Goal: Task Accomplishment & Management: Manage account settings

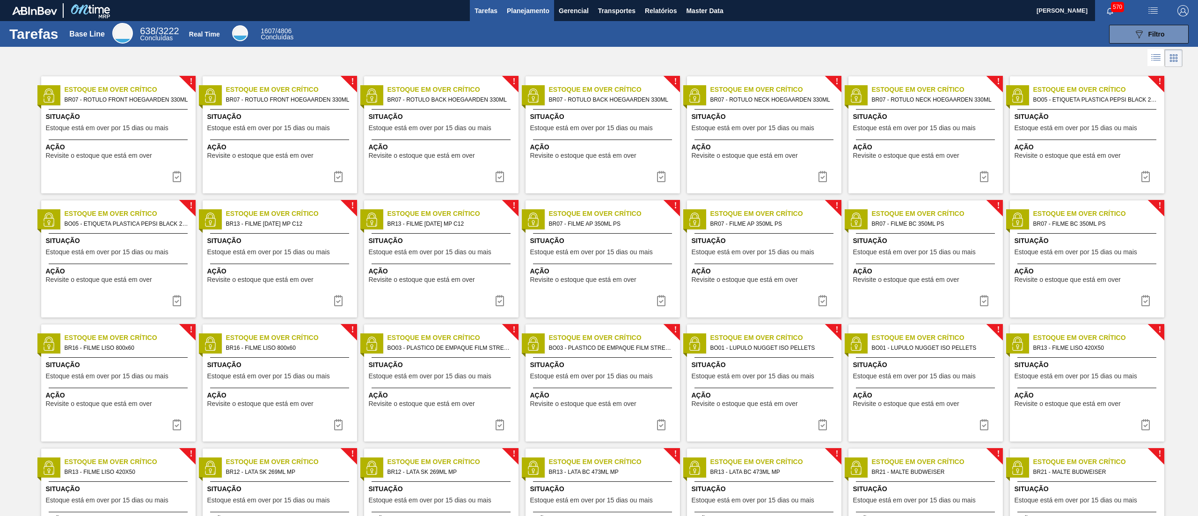
click at [521, 11] on span "Planejamento" at bounding box center [528, 10] width 43 height 11
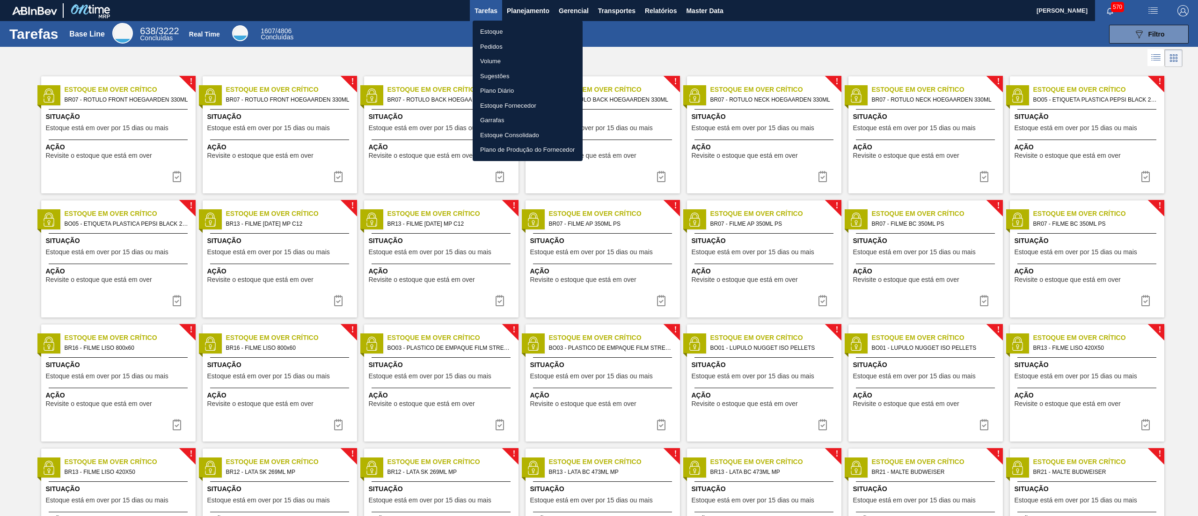
click at [513, 28] on li "Estoque" at bounding box center [528, 31] width 110 height 15
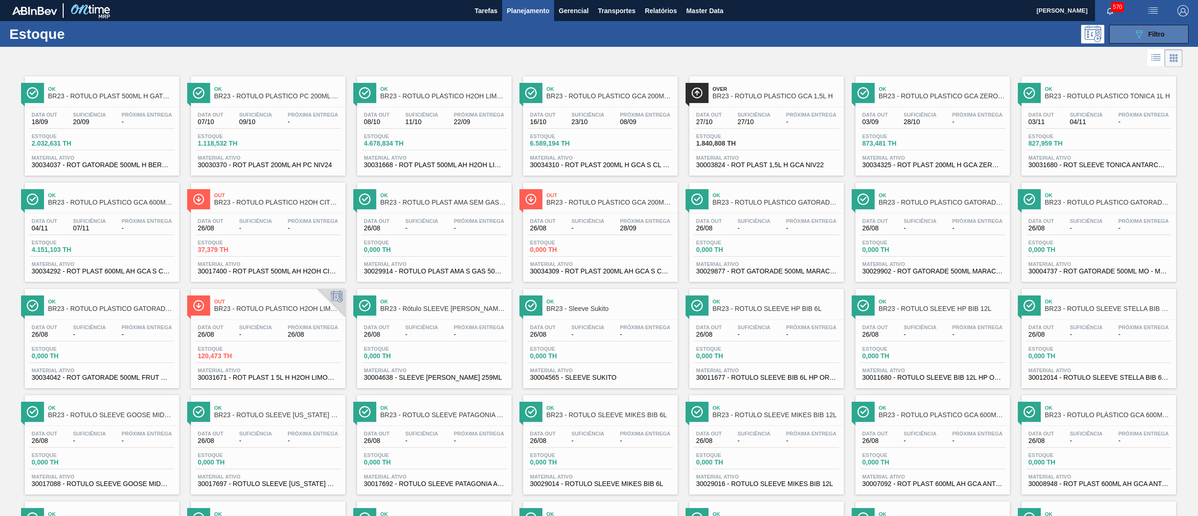
click at [1136, 36] on icon "089F7B8B-B2A5-4AFE-B5C0-19BA573D28AC" at bounding box center [1138, 34] width 11 height 11
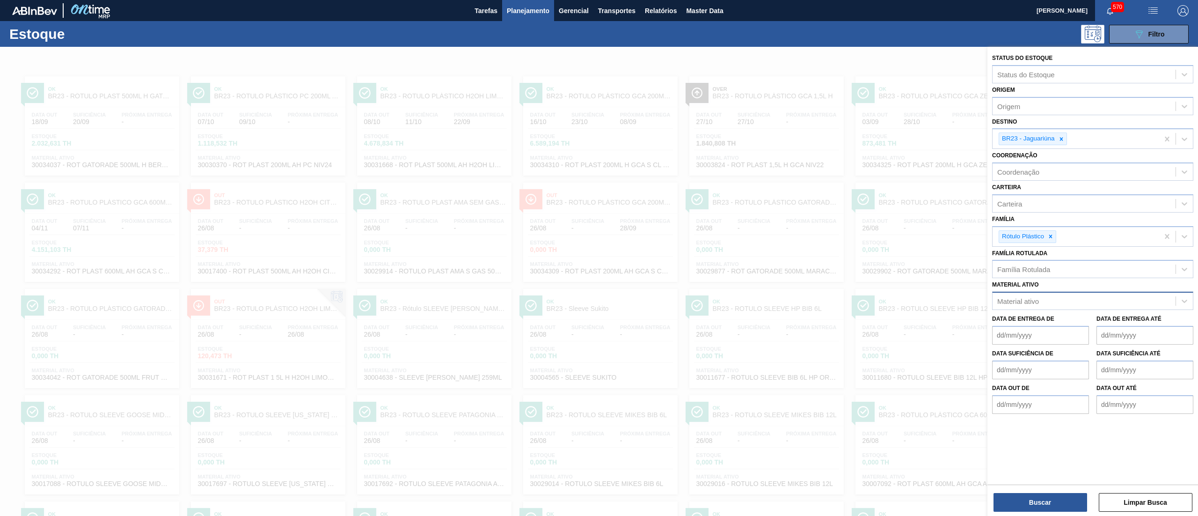
click at [1039, 306] on div "Material ativo" at bounding box center [1083, 301] width 183 height 14
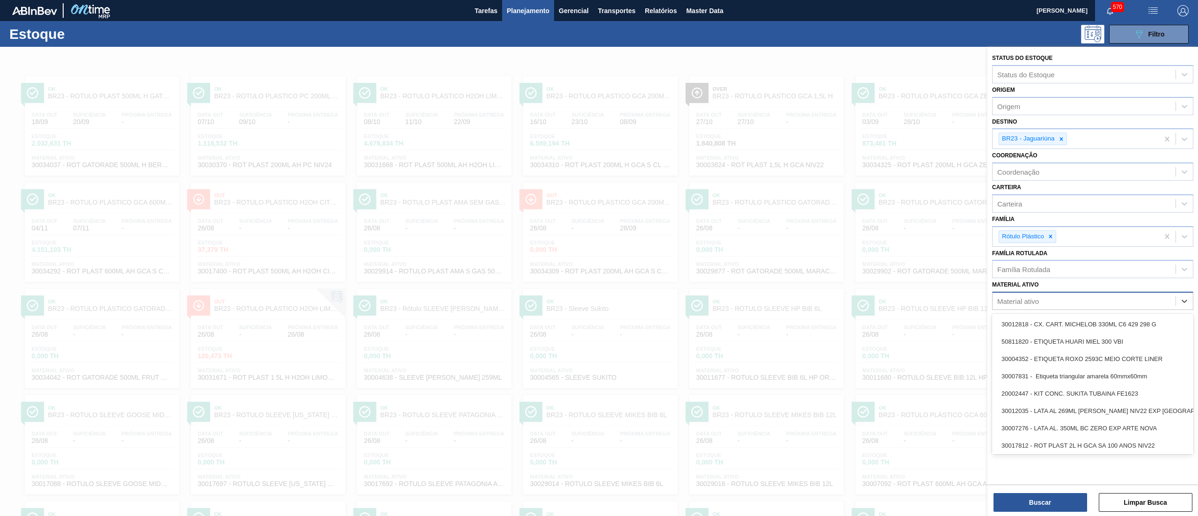
paste ativo "20000372"
type ativo "20000372"
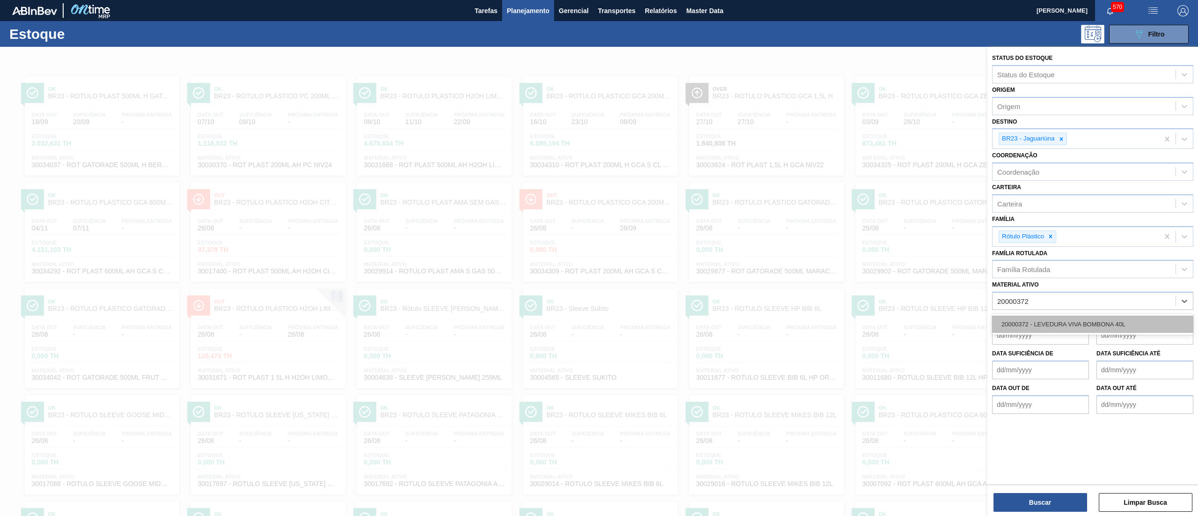
click at [1045, 321] on div "20000372 - LEVEDURA VIVA BOMBONA 40L" at bounding box center [1092, 323] width 201 height 17
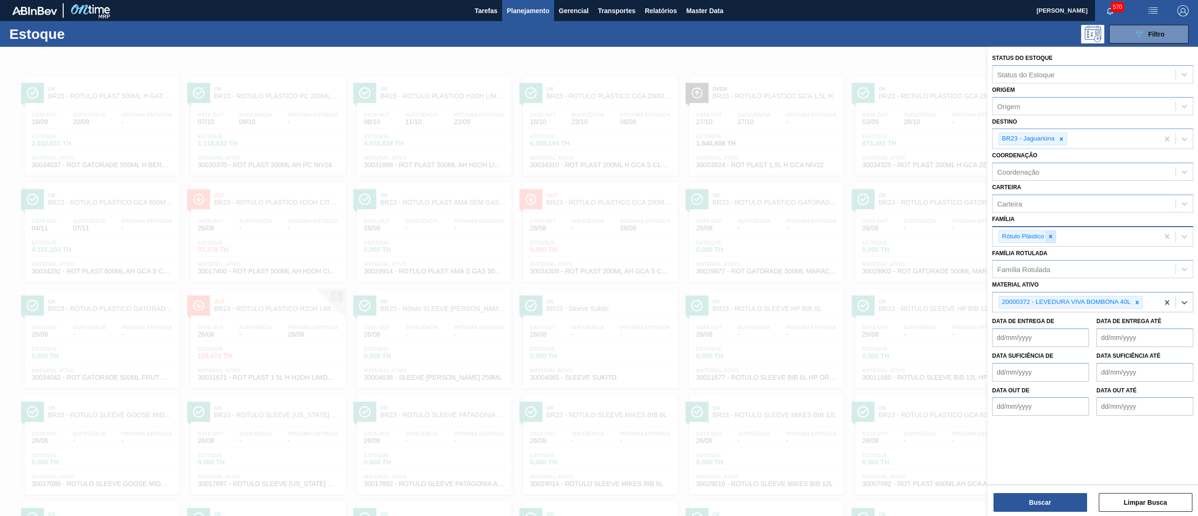
click at [1052, 235] on icon at bounding box center [1050, 236] width 7 height 7
click at [1060, 139] on icon at bounding box center [1060, 138] width 3 height 3
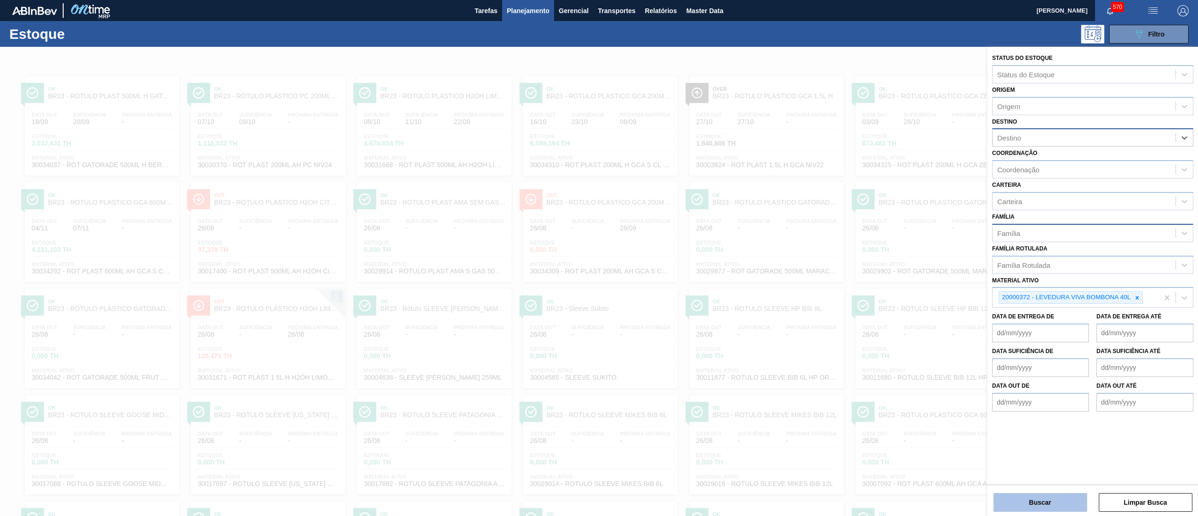
click at [1018, 501] on button "Buscar" at bounding box center [1040, 502] width 94 height 19
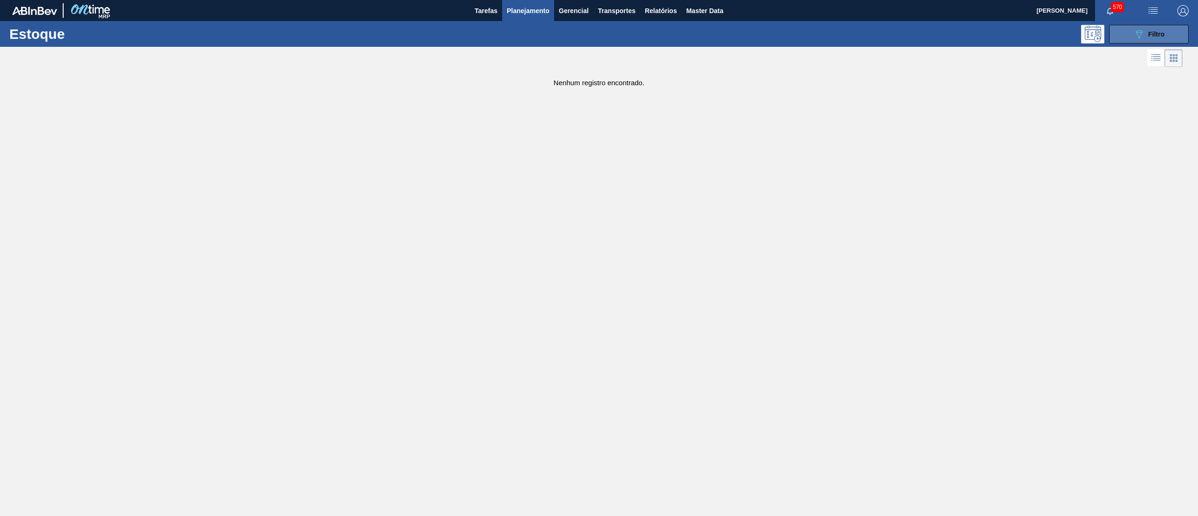
click at [1139, 31] on icon "089F7B8B-B2A5-4AFE-B5C0-19BA573D28AC" at bounding box center [1138, 34] width 11 height 11
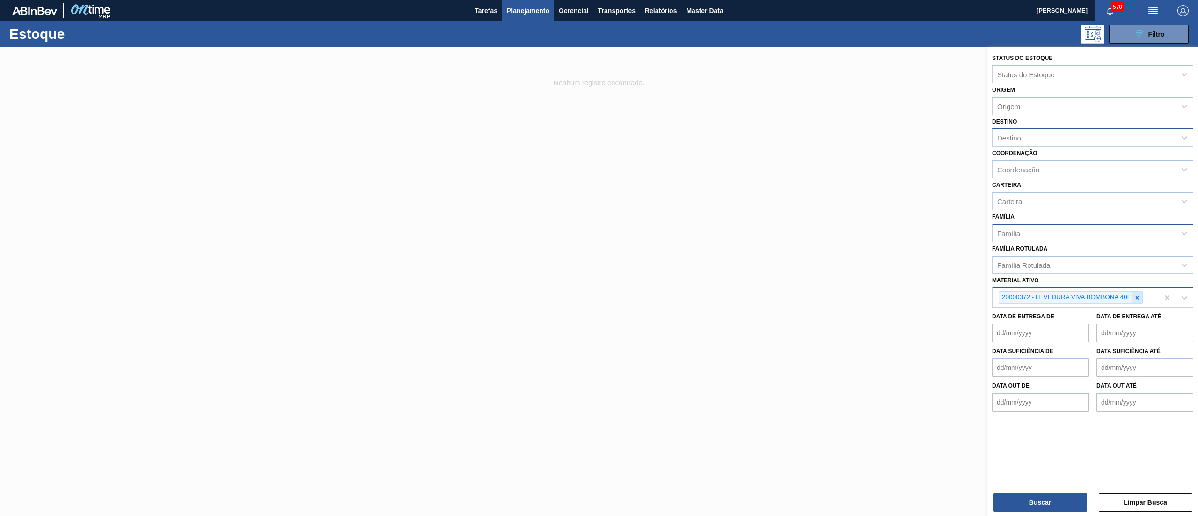
click at [1141, 297] on div at bounding box center [1137, 298] width 10 height 12
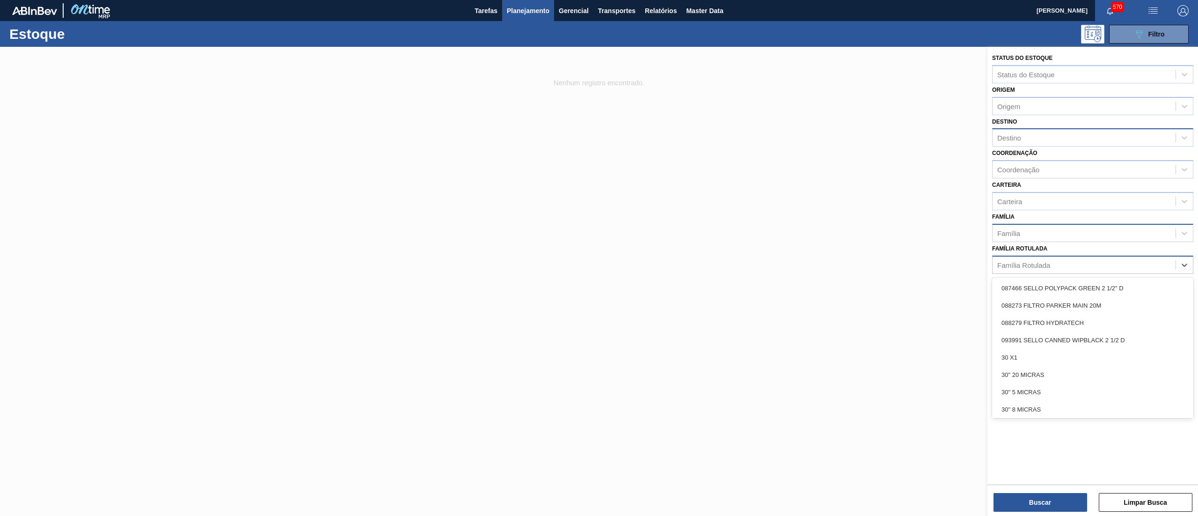
click at [1093, 270] on div "Família Rotulada" at bounding box center [1083, 265] width 183 height 14
type Rotulada "inten"
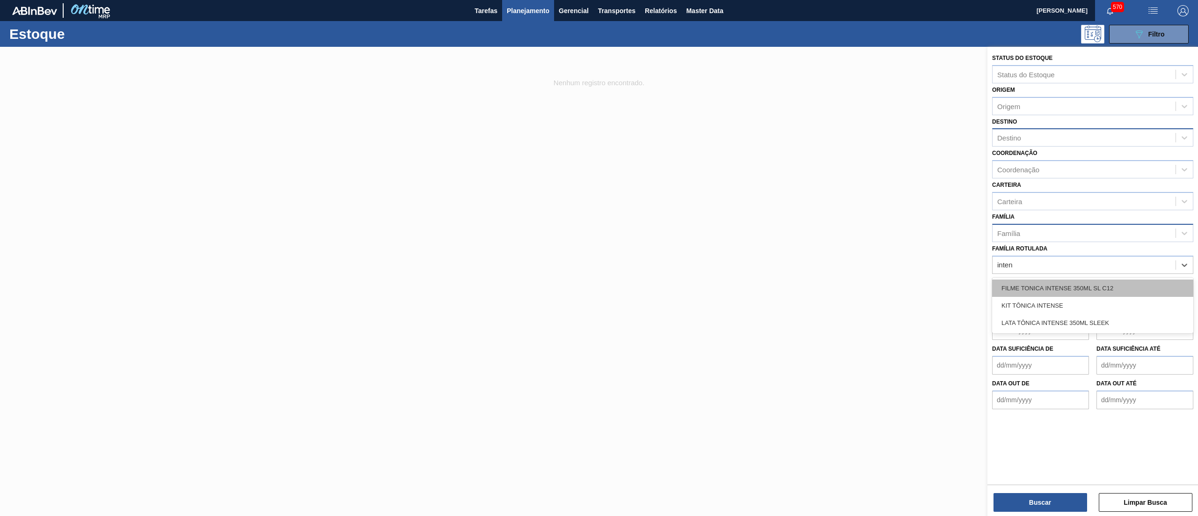
click at [1092, 289] on div "FILME TONICA INTENSE 350ML SL C12" at bounding box center [1092, 287] width 201 height 17
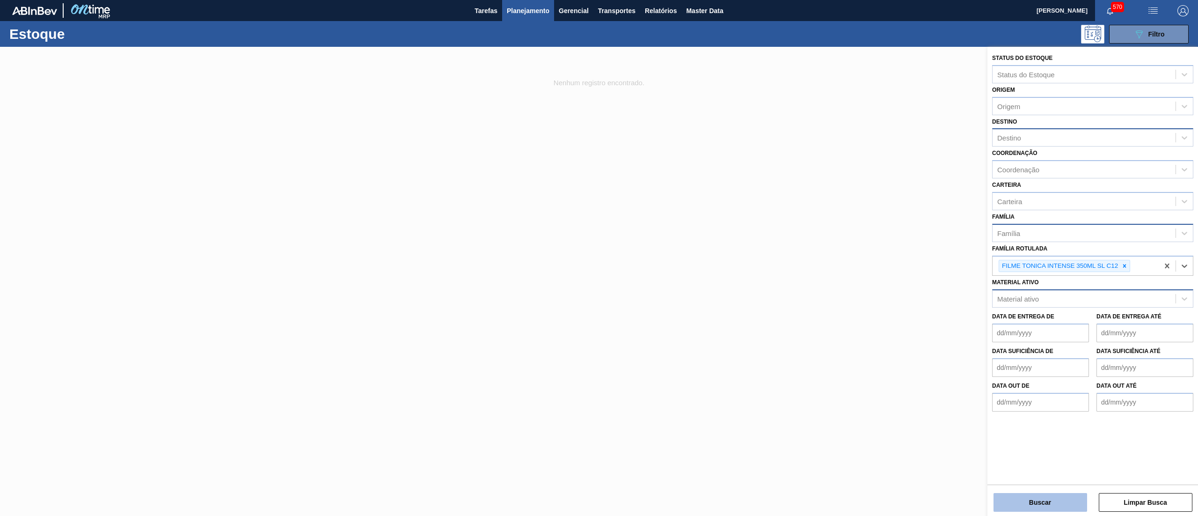
click at [1047, 499] on button "Buscar" at bounding box center [1040, 502] width 94 height 19
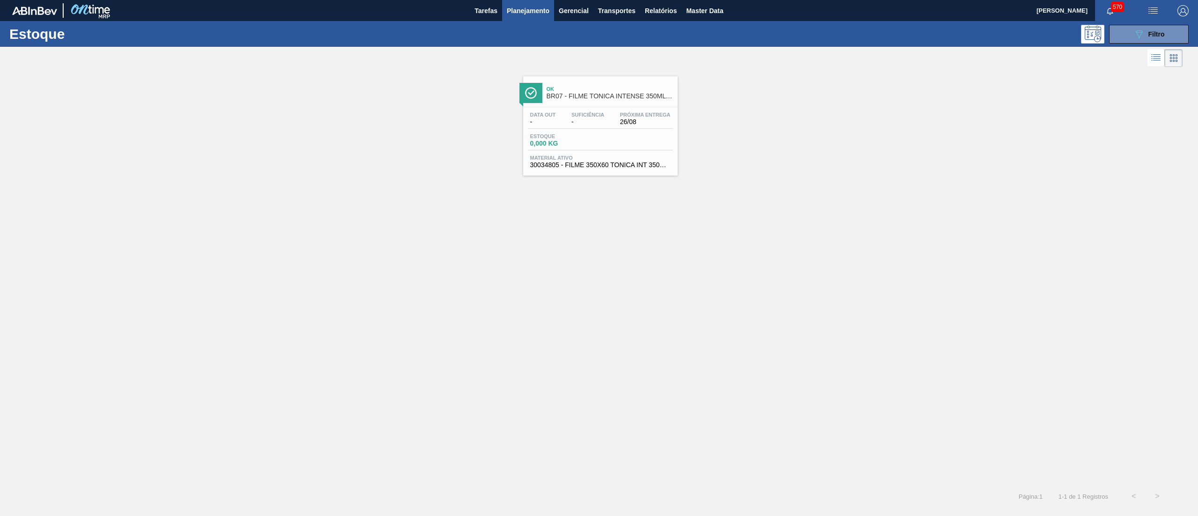
click at [588, 163] on span "30034805 - FILME 350X60 TONICA INT 350ML C12" at bounding box center [600, 164] width 140 height 7
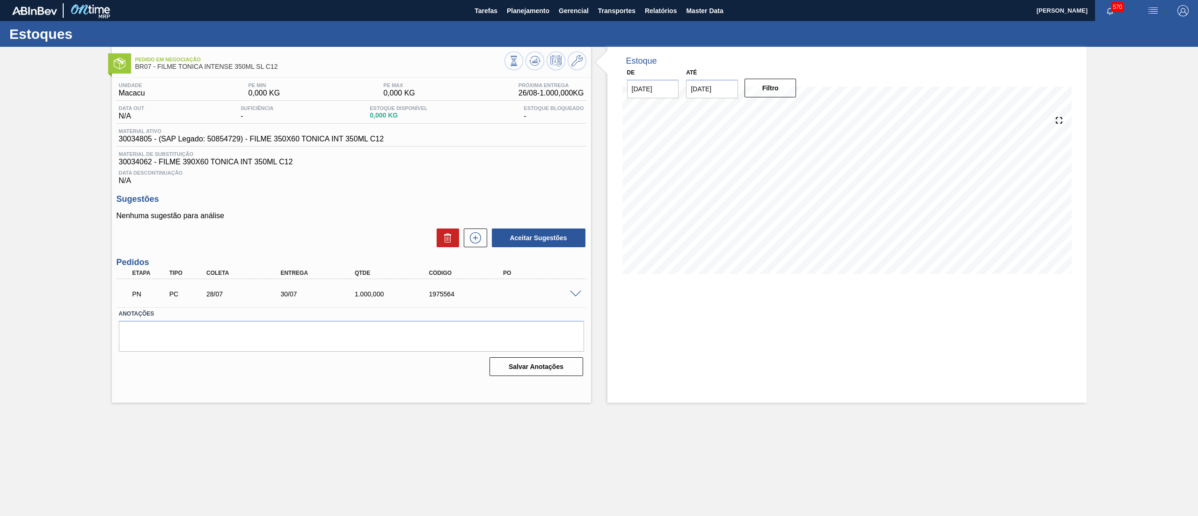
click at [577, 294] on span at bounding box center [575, 294] width 11 height 7
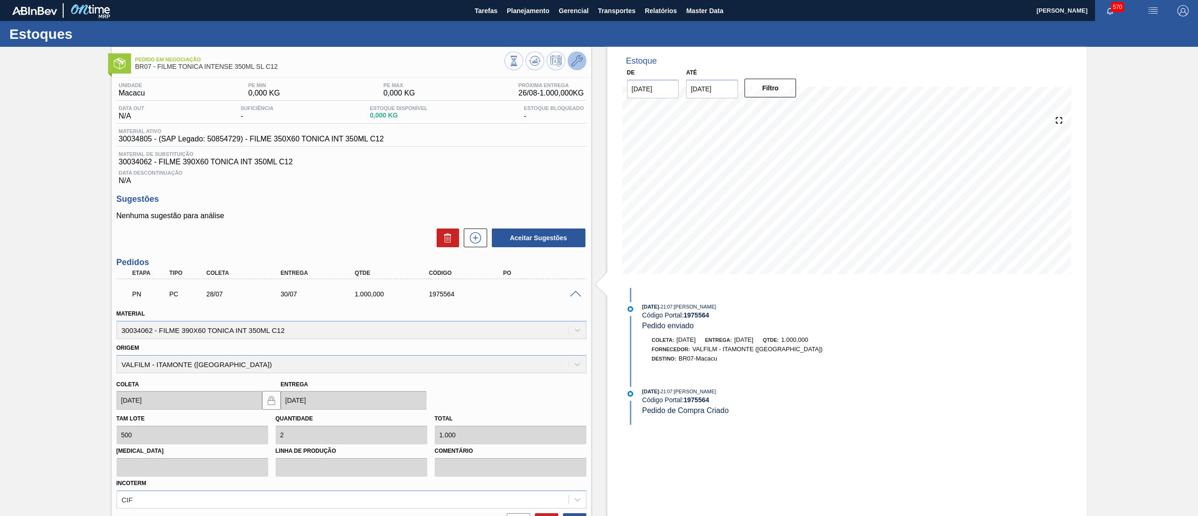
click at [575, 61] on icon at bounding box center [576, 60] width 11 height 11
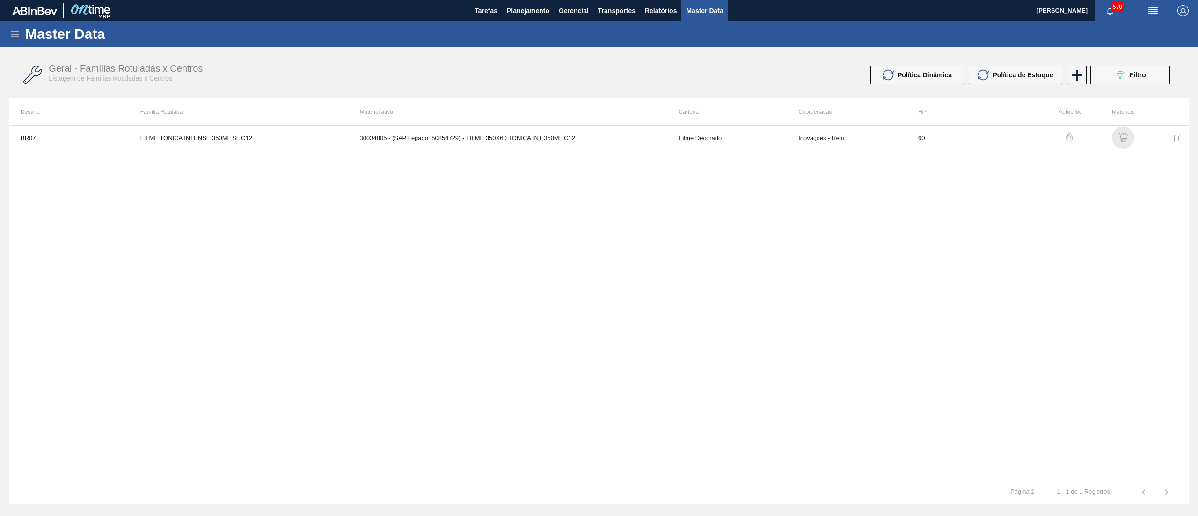
click at [1119, 136] on img "button" at bounding box center [1122, 137] width 9 height 9
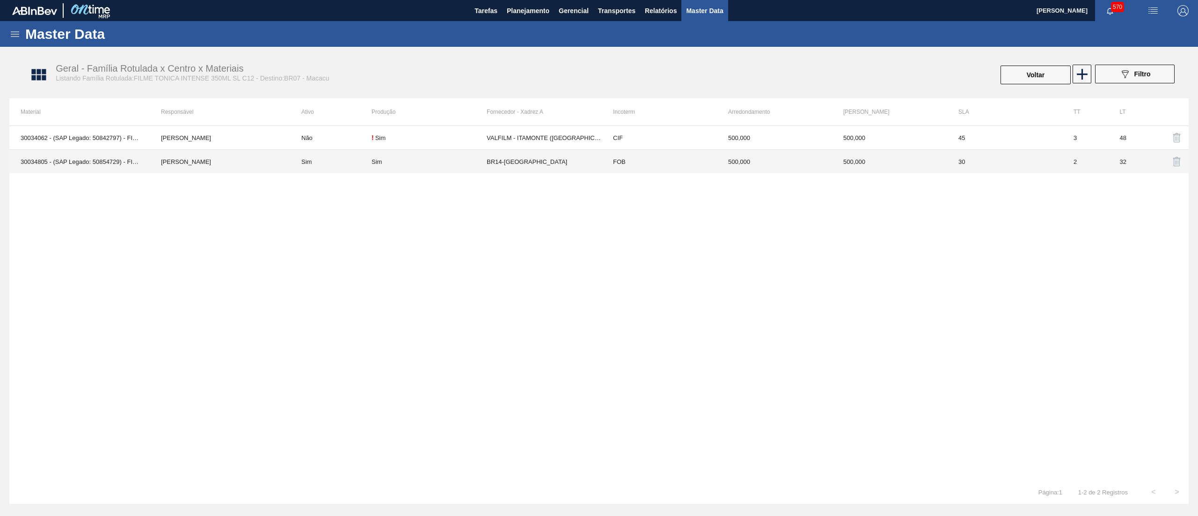
click at [532, 155] on td "BR14-Curitibana" at bounding box center [544, 162] width 115 height 24
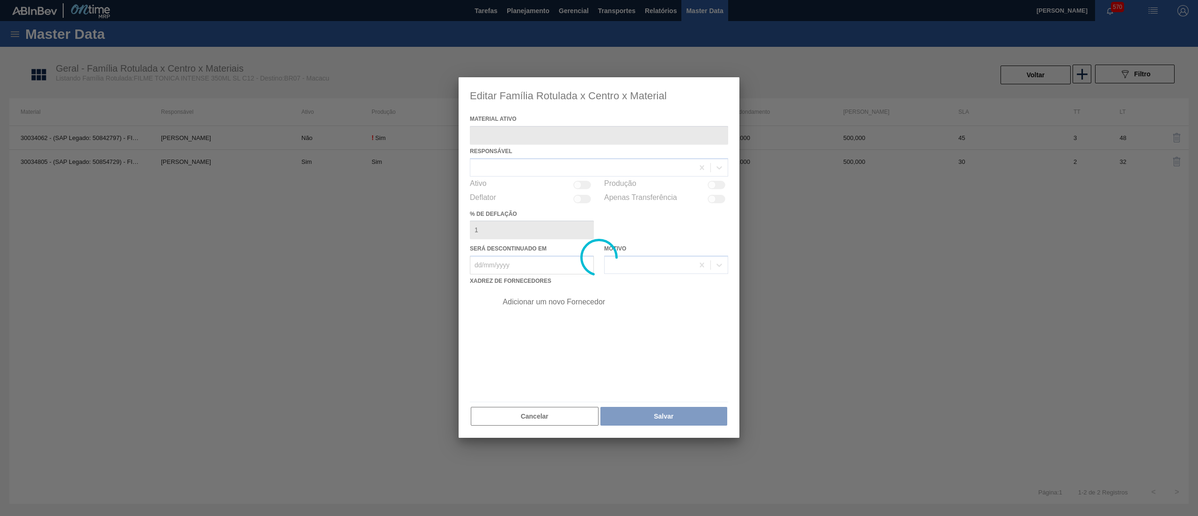
type ativo "30034805 - (SAP Legado: 50854729) - FILME 350X60 TONICA INT 350ML C12"
checkbox input "true"
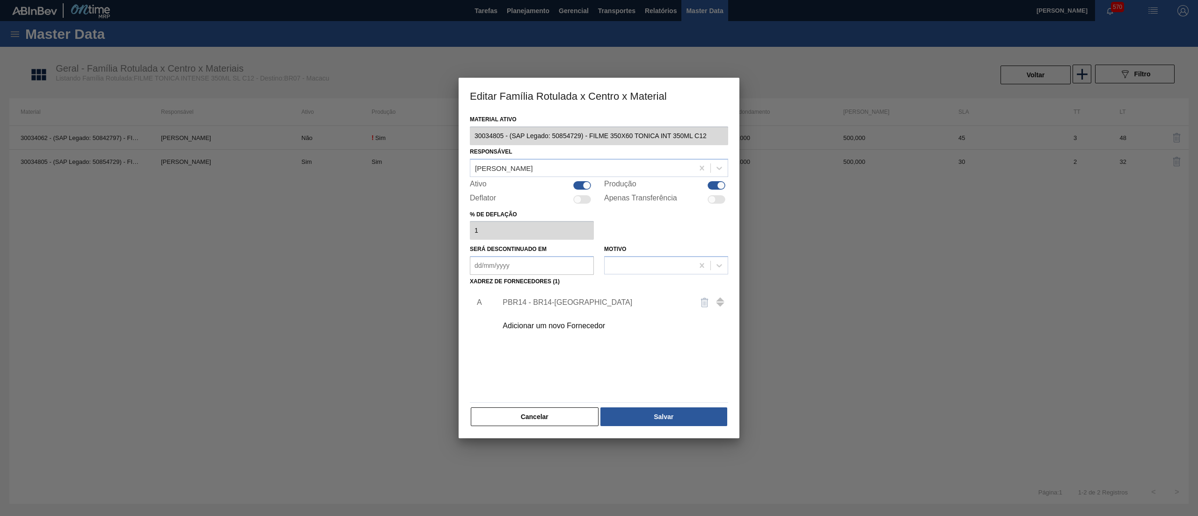
click at [582, 329] on div "Adicionar um novo Fornecedor" at bounding box center [594, 325] width 183 height 8
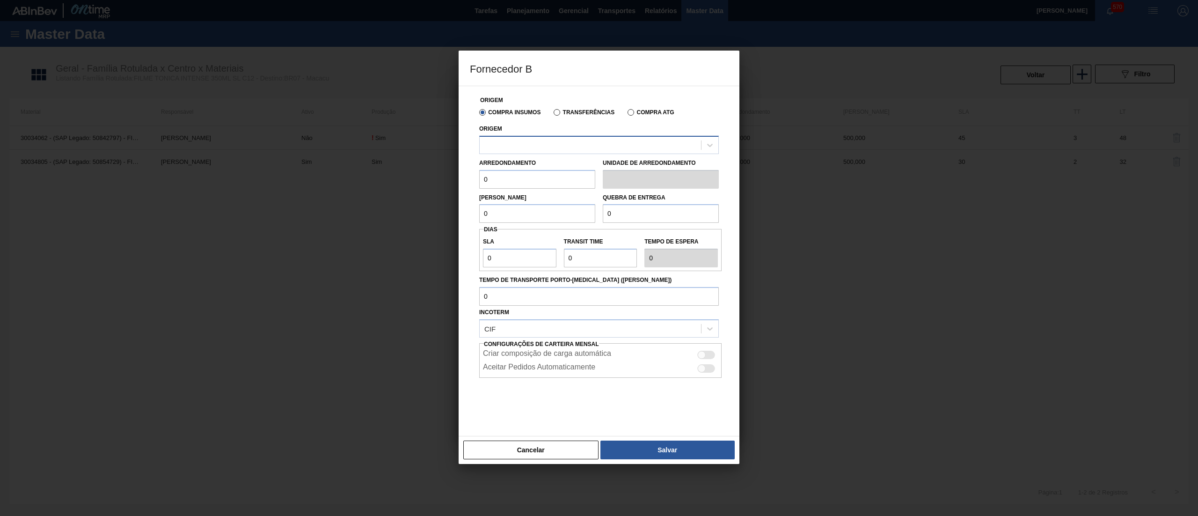
click at [577, 154] on div at bounding box center [599, 145] width 240 height 18
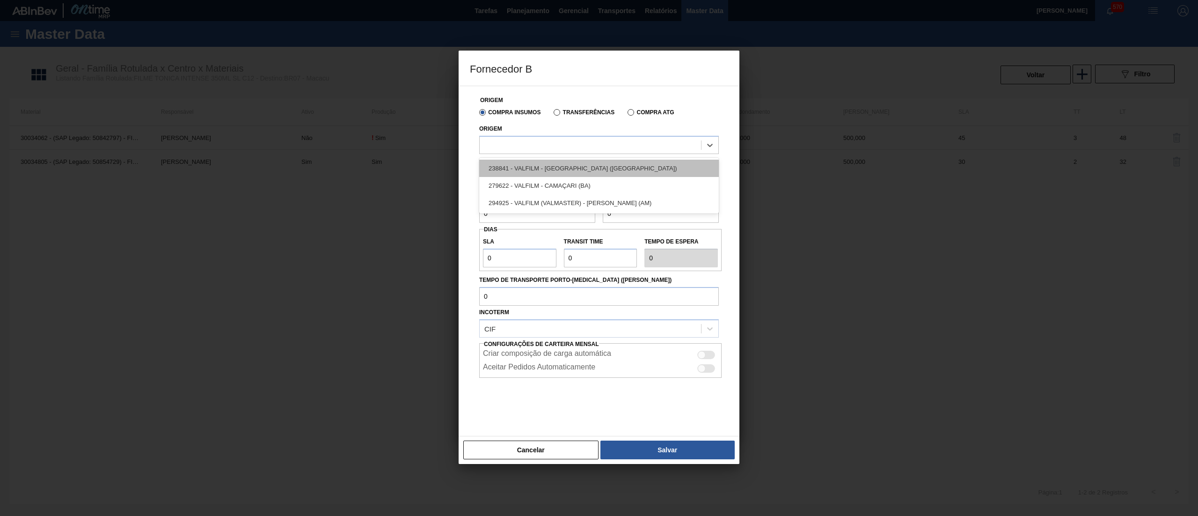
click at [577, 170] on div "238841 - VALFILM - [GEOGRAPHIC_DATA] ([GEOGRAPHIC_DATA])" at bounding box center [599, 168] width 240 height 17
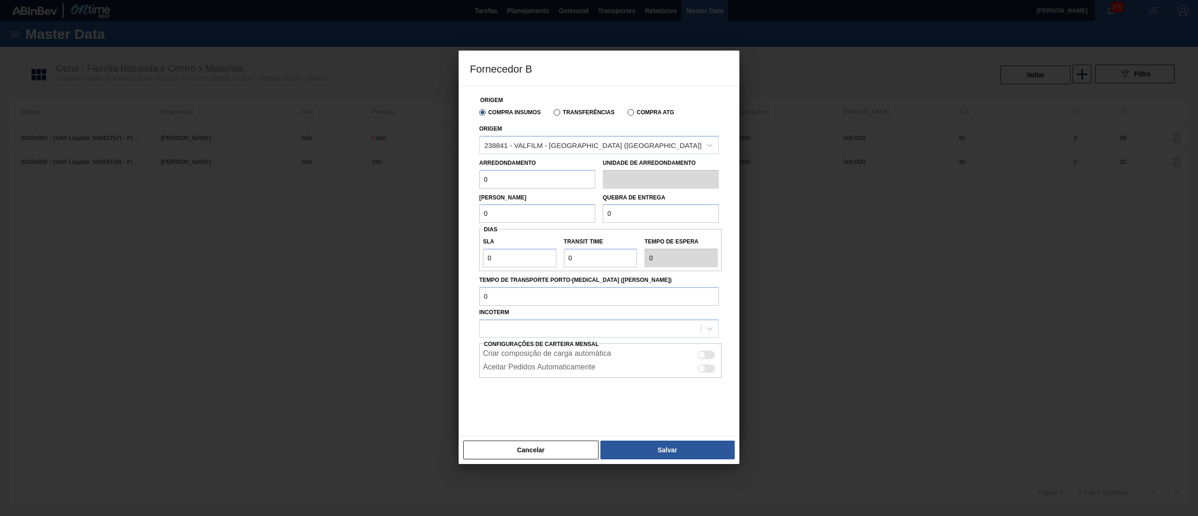
drag, startPoint x: 472, startPoint y: 183, endPoint x: 405, endPoint y: 183, distance: 66.9
click at [405, 183] on div "Fornecedor B Origem Compra Insumos Transferências Compra ATG Origem 238841 - VA…" at bounding box center [599, 258] width 1198 height 516
drag, startPoint x: 521, startPoint y: 187, endPoint x: 423, endPoint y: 199, distance: 98.6
click at [423, 199] on div "Fornecedor B Origem Compra Insumos Transferências Compra ATG Origem 238841 - VA…" at bounding box center [599, 258] width 1198 height 516
type input "500"
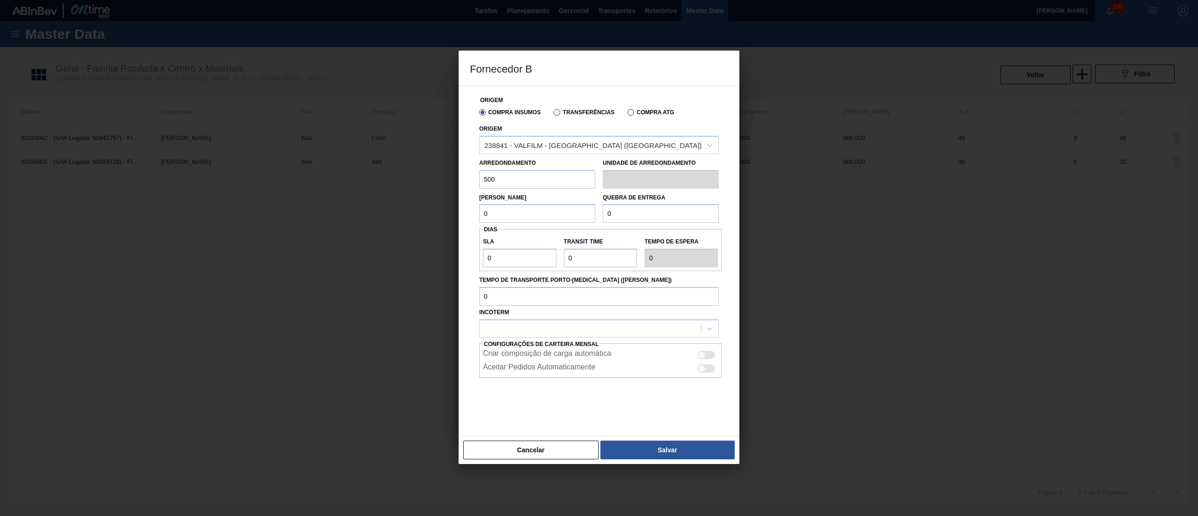
drag, startPoint x: 533, startPoint y: 217, endPoint x: 430, endPoint y: 224, distance: 104.1
click at [416, 224] on div "Fornecedor B Origem Compra Insumos Transferências Compra ATG Origem 238841 - VA…" at bounding box center [599, 258] width 1198 height 516
paste input "50"
type input "500"
drag, startPoint x: 671, startPoint y: 220, endPoint x: 517, endPoint y: 240, distance: 155.1
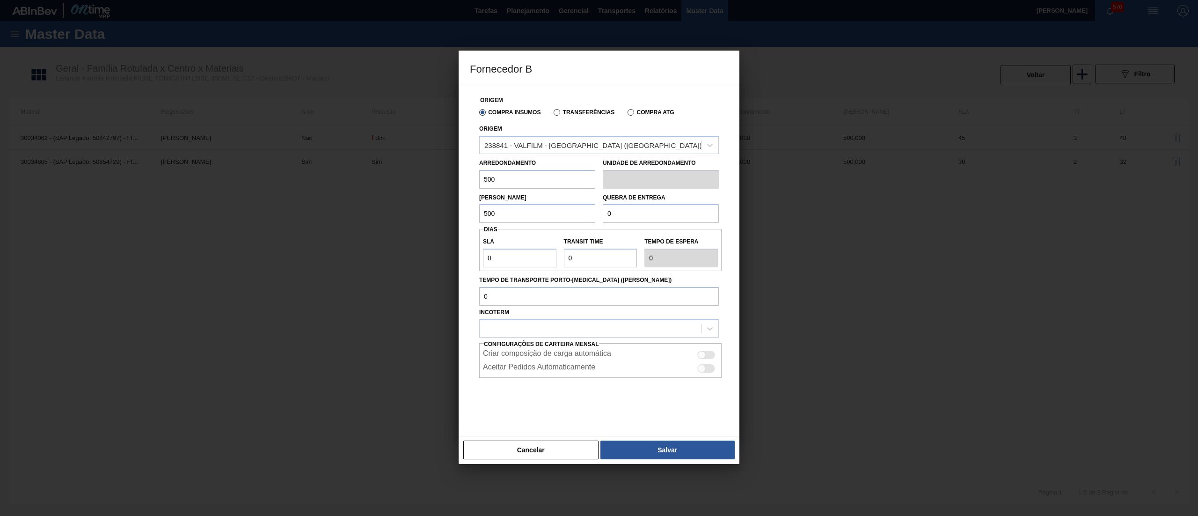
click at [518, 235] on div "Origem Compra Insumos Transferências Compra ATG Origem 238841 - VALFILM - ITAMO…" at bounding box center [599, 255] width 258 height 338
paste input "50"
type input "500"
drag, startPoint x: 516, startPoint y: 258, endPoint x: 395, endPoint y: 263, distance: 120.4
click at [395, 263] on div "Fornecedor B Origem Compra Insumos Transferências Compra ATG Origem 238841 - VA…" at bounding box center [599, 258] width 1198 height 516
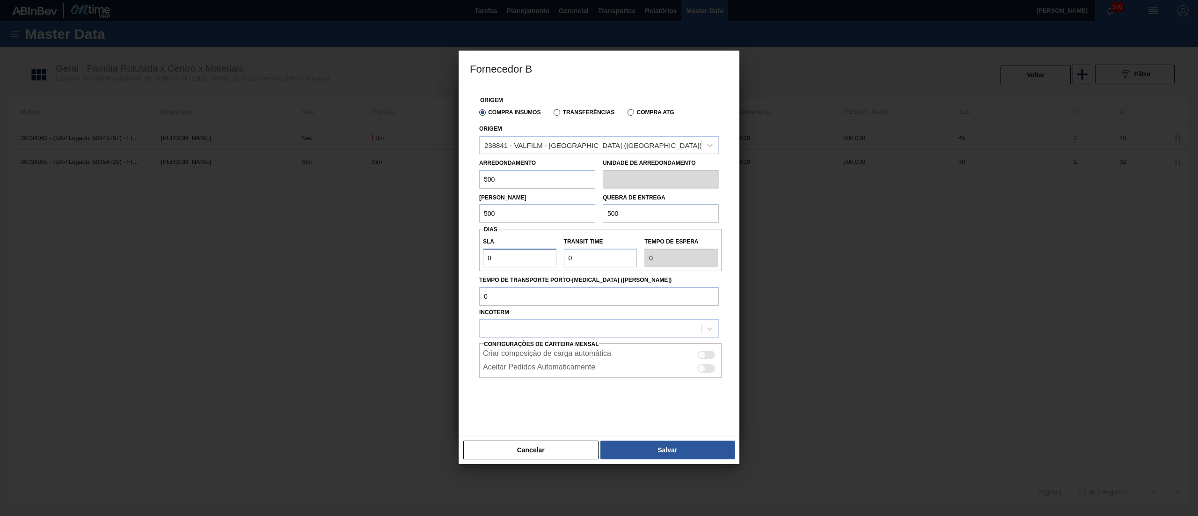
type input "3"
type input "30"
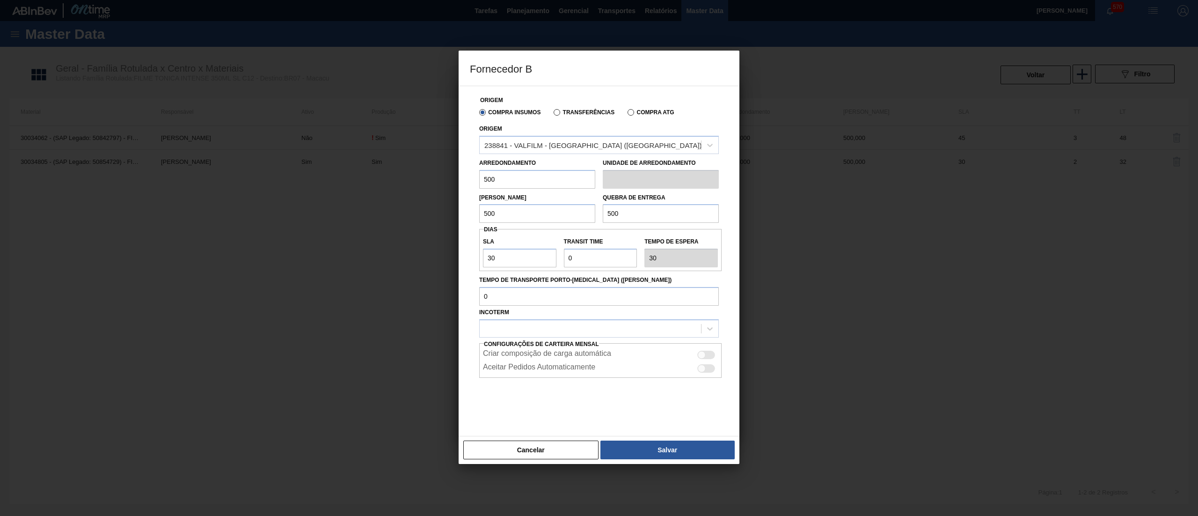
click at [579, 268] on div "SLA 30 Transit Time Tempo de espera 30" at bounding box center [600, 250] width 242 height 42
drag, startPoint x: 595, startPoint y: 258, endPoint x: 522, endPoint y: 263, distance: 73.2
click at [522, 263] on div "SLA 30 Transit Time Tempo de espera 30" at bounding box center [600, 250] width 242 height 35
type input "2"
type input "32"
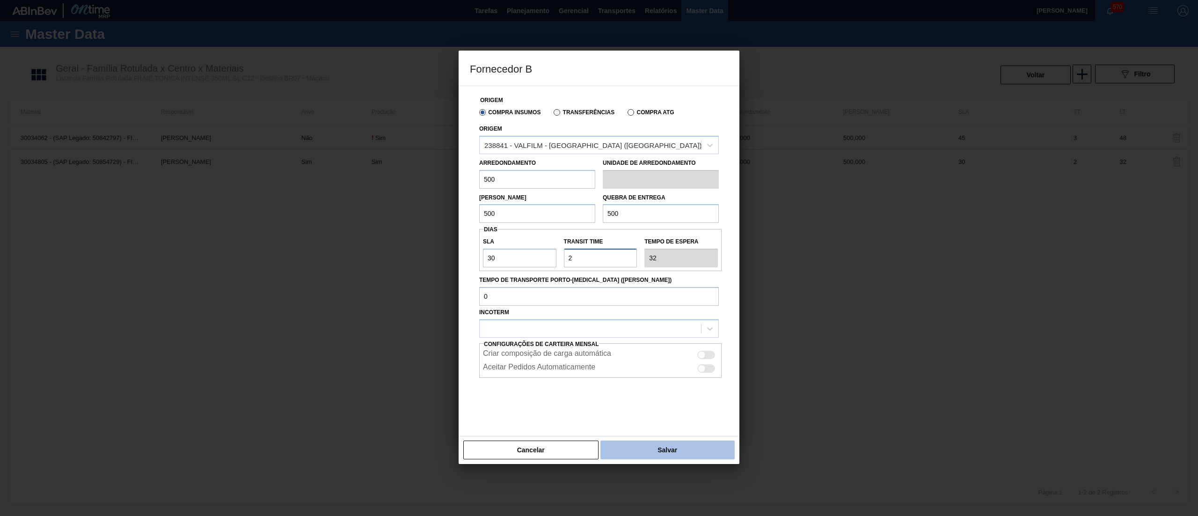
type input "2"
click at [662, 450] on button "Salvar" at bounding box center [667, 449] width 134 height 19
type input "Pallet"
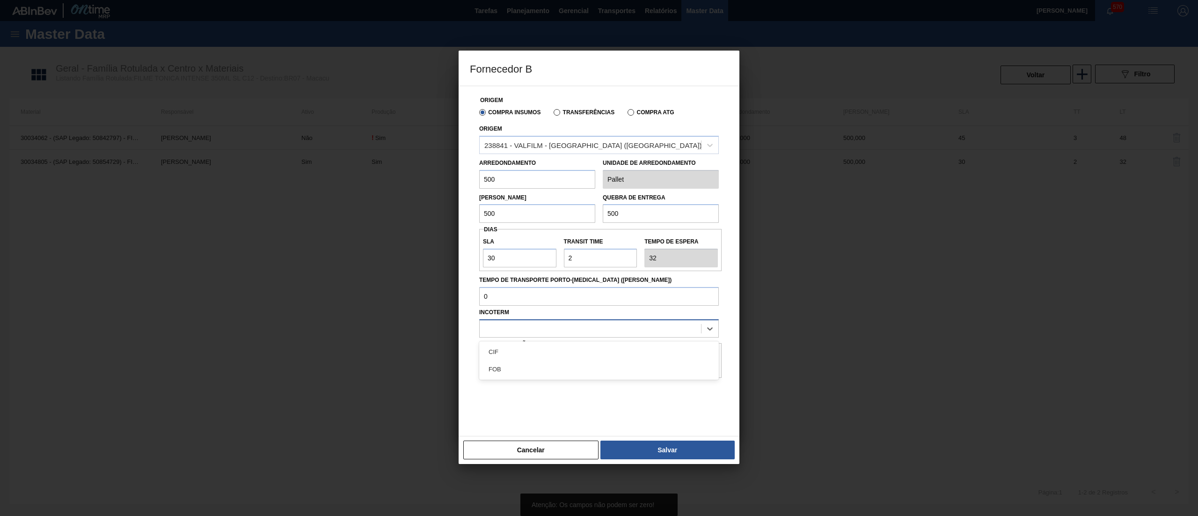
click at [586, 325] on div at bounding box center [590, 328] width 221 height 14
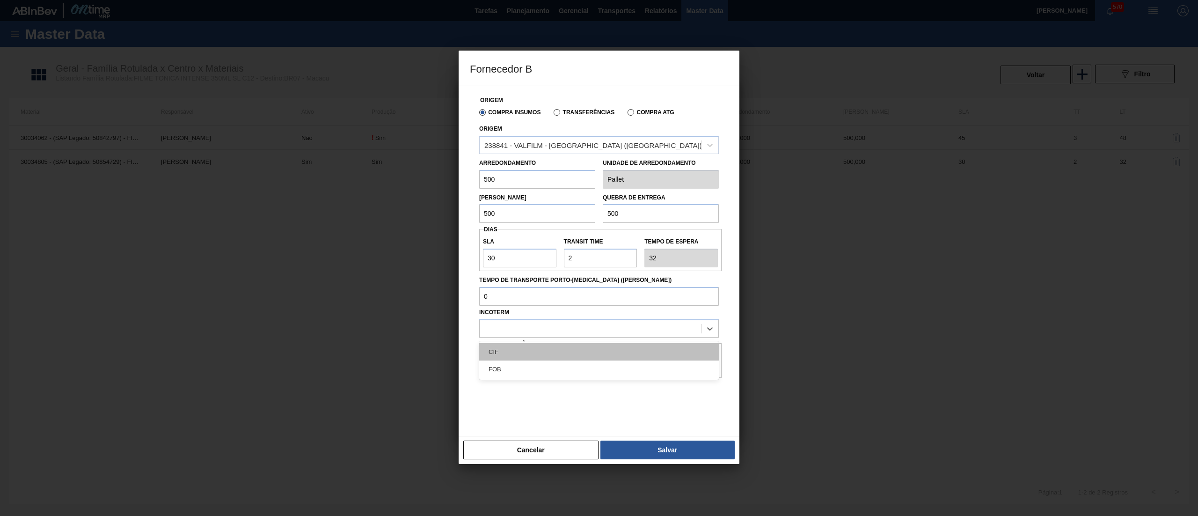
click at [560, 349] on div "CIF" at bounding box center [599, 351] width 240 height 17
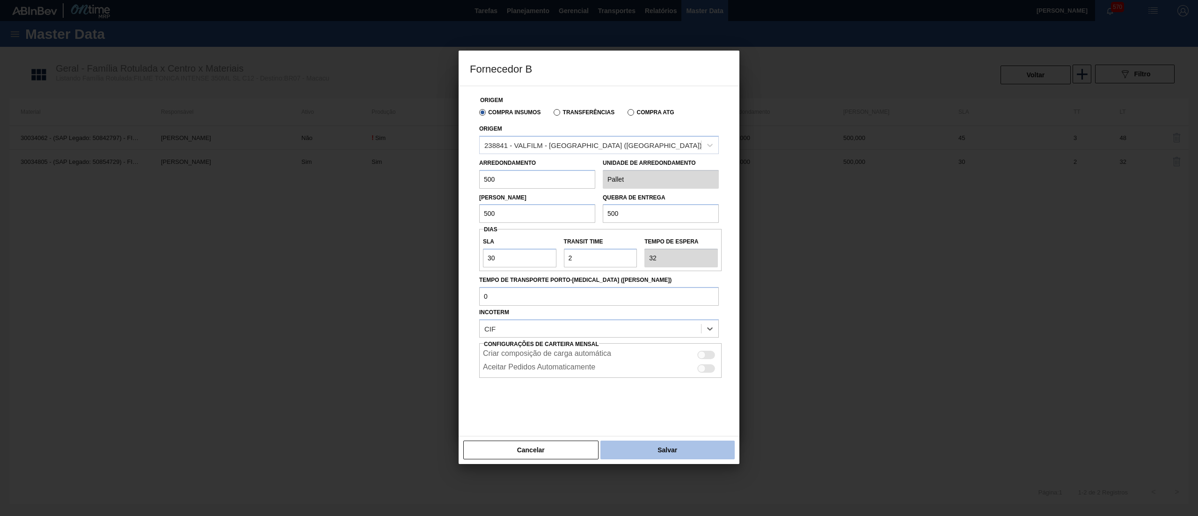
click at [650, 447] on button "Salvar" at bounding box center [667, 449] width 134 height 19
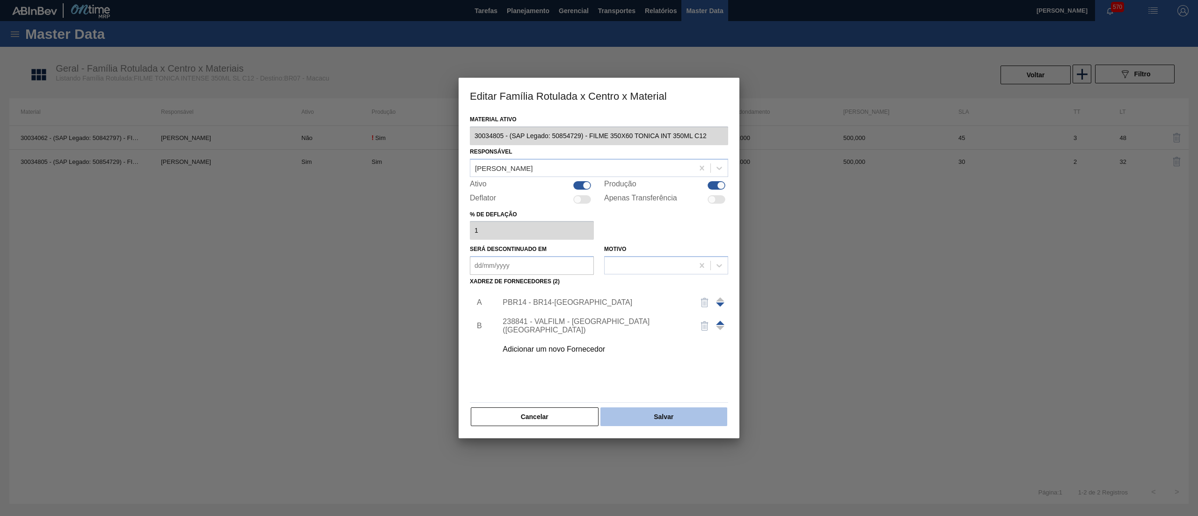
click at [652, 423] on button "Salvar" at bounding box center [663, 416] width 127 height 19
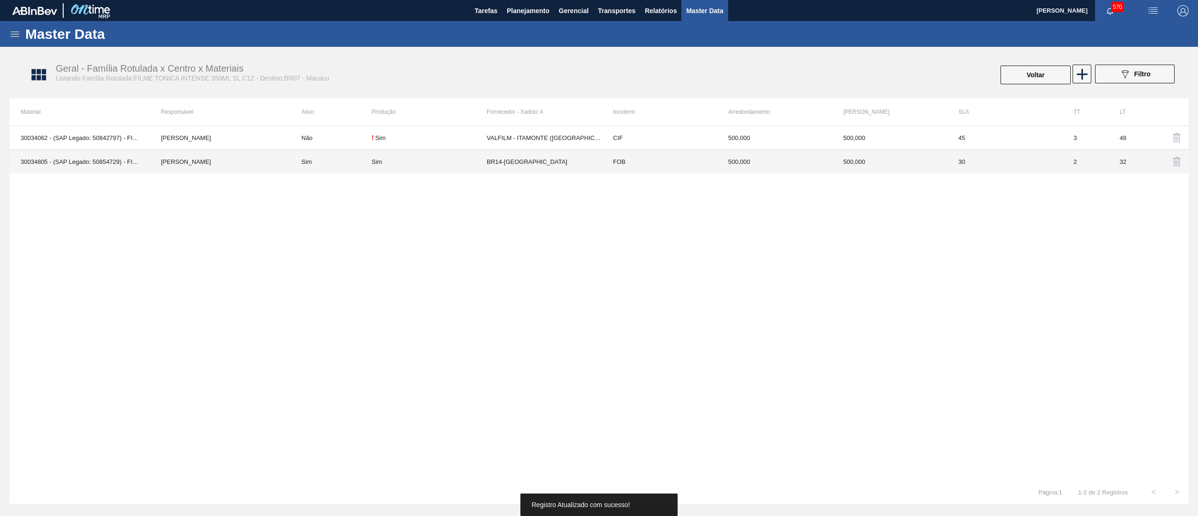
click at [576, 168] on td "BR14-Curitibana" at bounding box center [544, 162] width 115 height 24
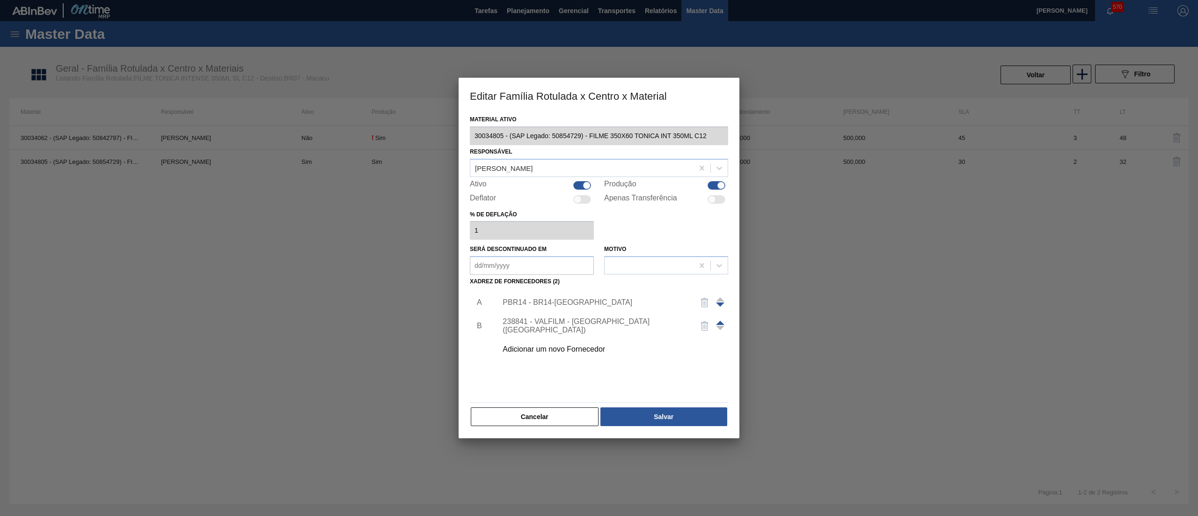
click at [719, 315] on div at bounding box center [720, 325] width 8 height 22
click at [718, 321] on span at bounding box center [720, 323] width 8 height 4
click at [672, 419] on button "Salvar" at bounding box center [663, 416] width 127 height 19
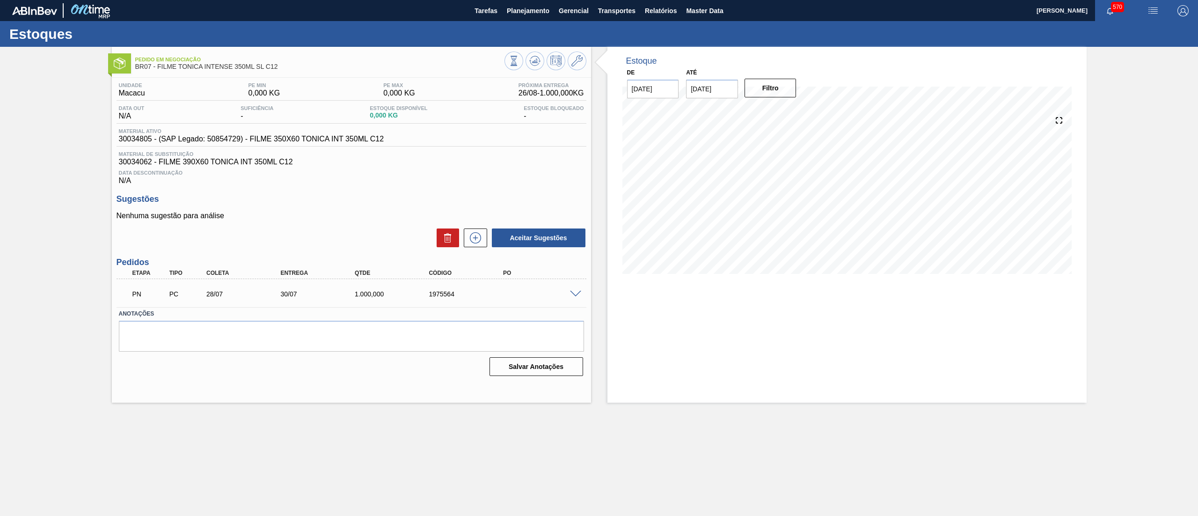
click at [576, 297] on span at bounding box center [575, 294] width 11 height 7
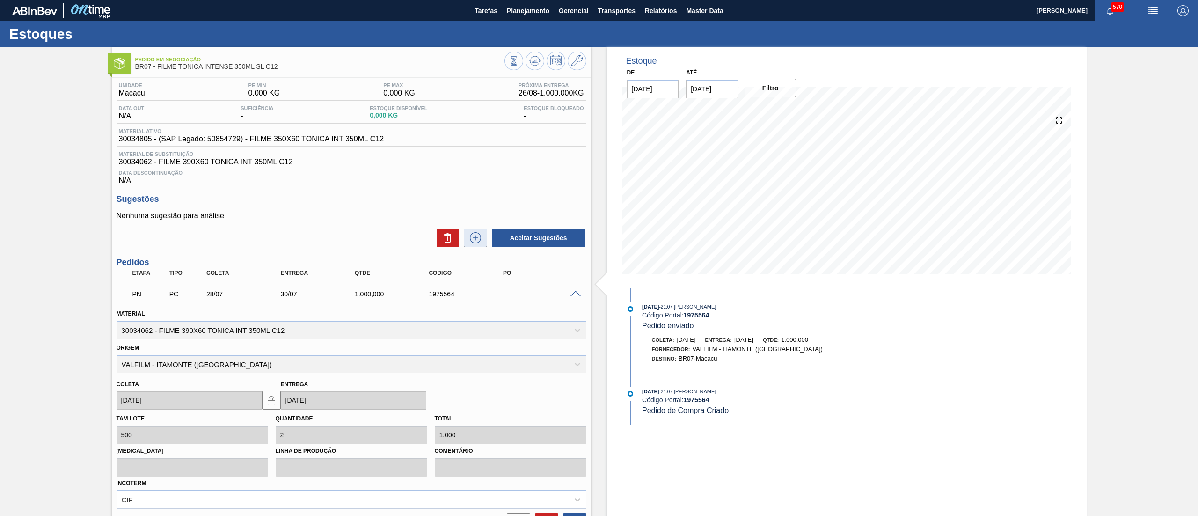
click at [472, 238] on icon at bounding box center [475, 237] width 15 height 11
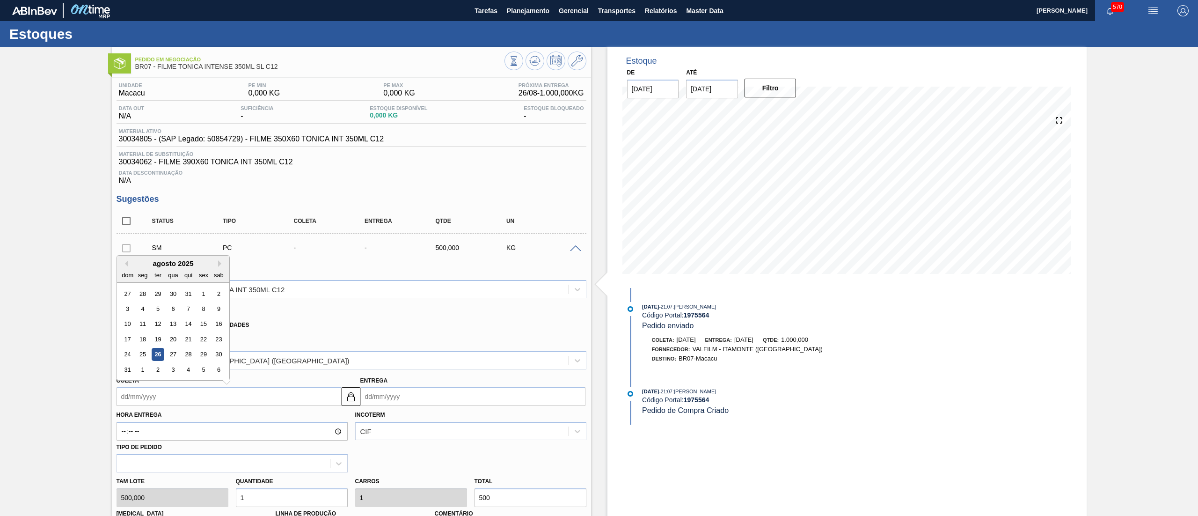
click at [155, 398] on input "Coleta" at bounding box center [229, 396] width 225 height 19
click at [221, 265] on button "Next Month" at bounding box center [221, 263] width 7 height 7
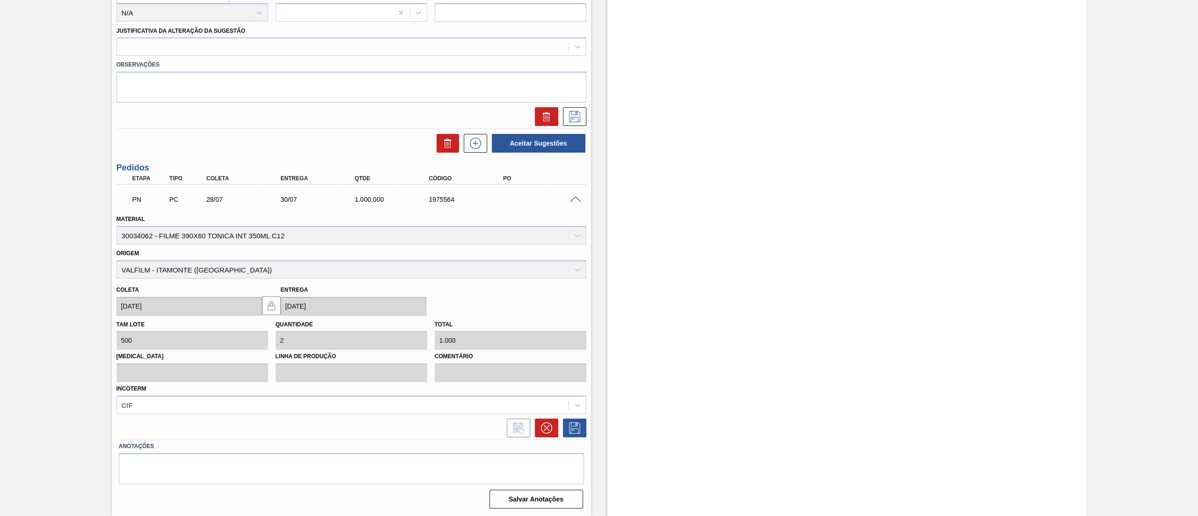
scroll to position [49, 0]
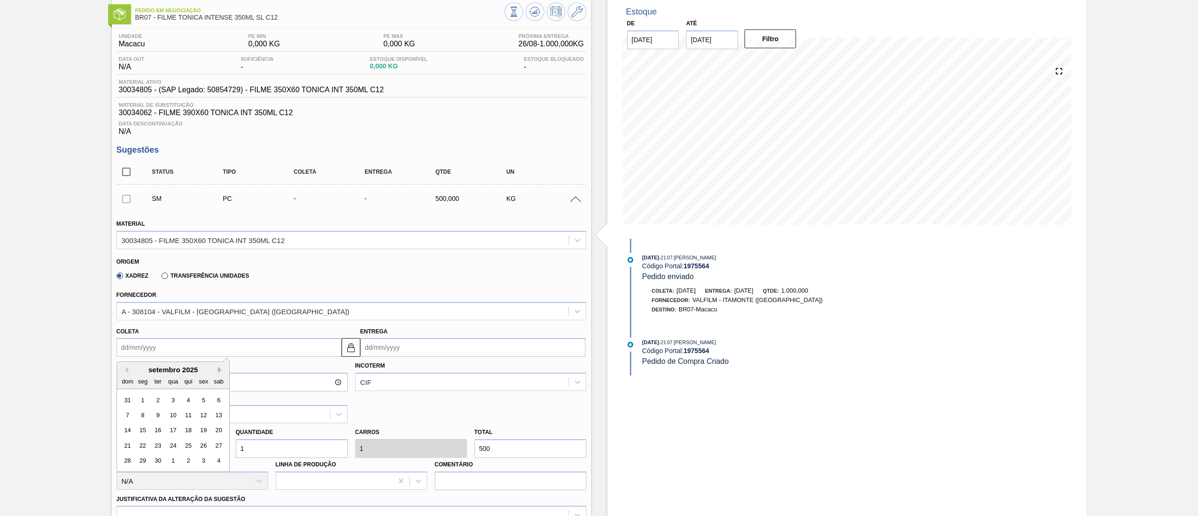
click at [218, 372] on button "Next Month" at bounding box center [221, 369] width 7 height 7
click at [130, 371] on div "outubro 2025" at bounding box center [173, 369] width 112 height 8
click at [125, 372] on button "Previous Month" at bounding box center [125, 369] width 7 height 7
click at [154, 401] on div "2" at bounding box center [157, 400] width 13 height 13
type input "02/09/2025"
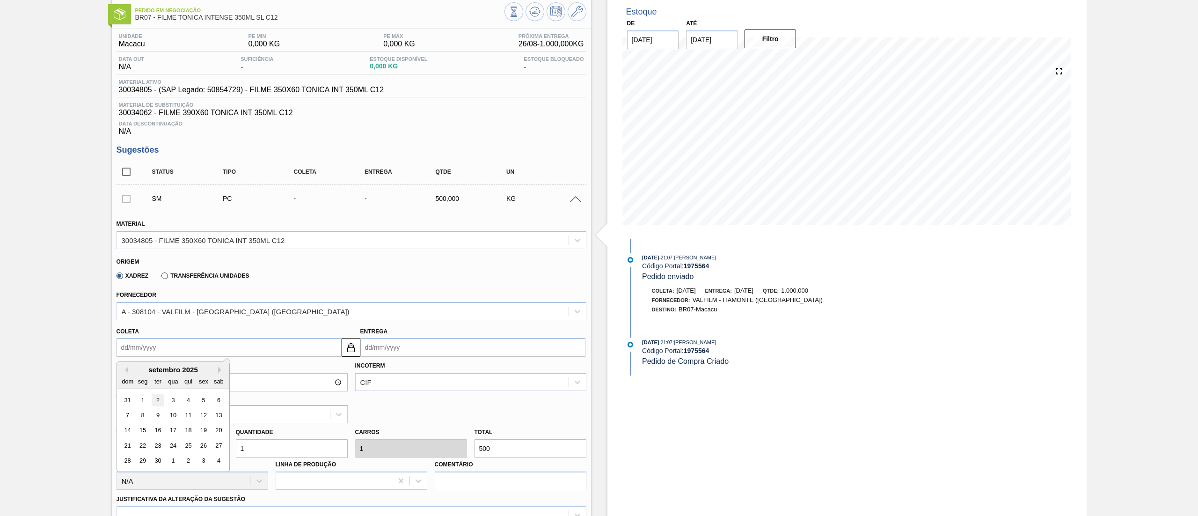
type input "04/09/2025"
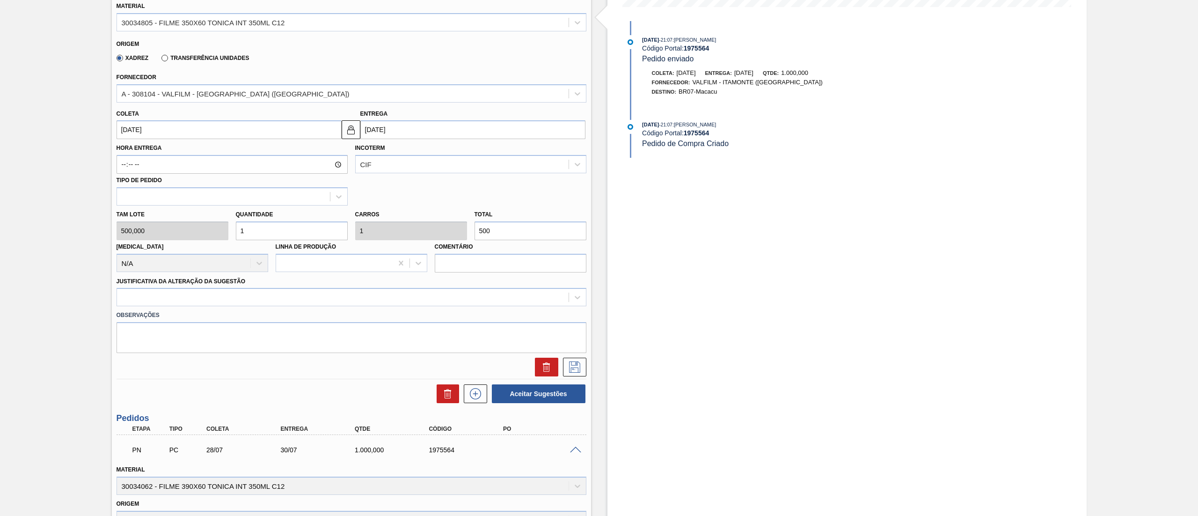
scroll to position [324, 0]
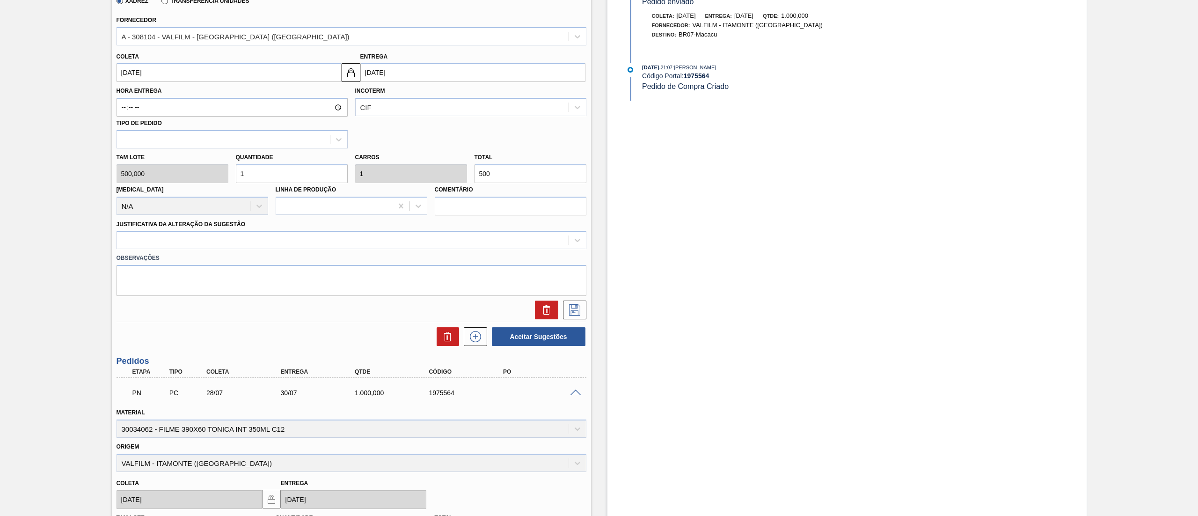
click at [182, 179] on div "Tam lote 500,000 Quantidade 1 Carros 1 Total 500 Doca N/A Linha de Produção Com…" at bounding box center [351, 181] width 477 height 67
type input "2"
type input "1.000"
click at [209, 181] on div "Tam lote 500,000 Quantidade 2 Carros 2 Total 1.000 Doca N/A Linha de Produção C…" at bounding box center [351, 181] width 477 height 67
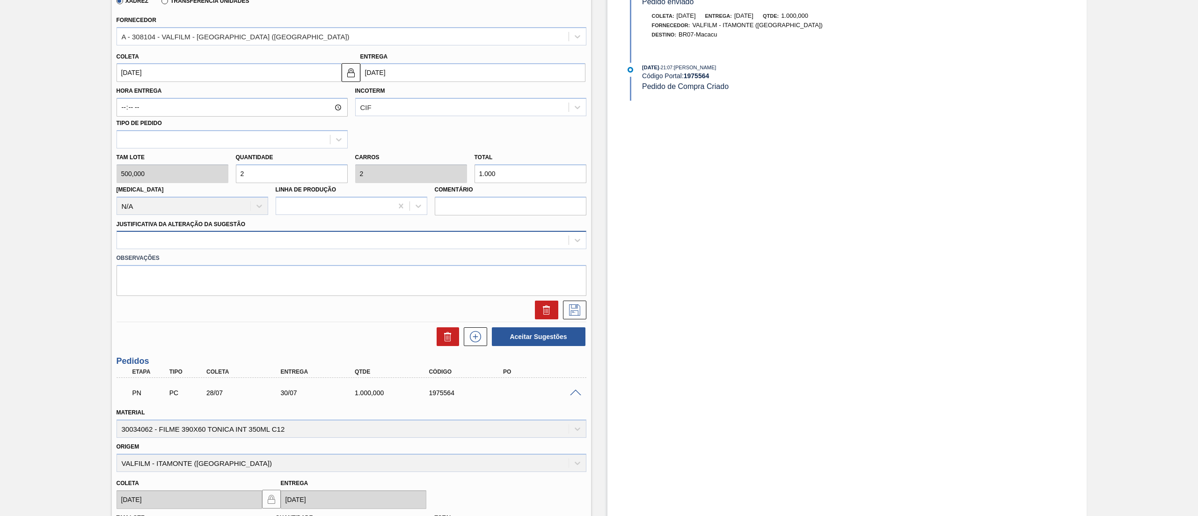
type input "2"
click at [161, 243] on div at bounding box center [343, 241] width 452 height 14
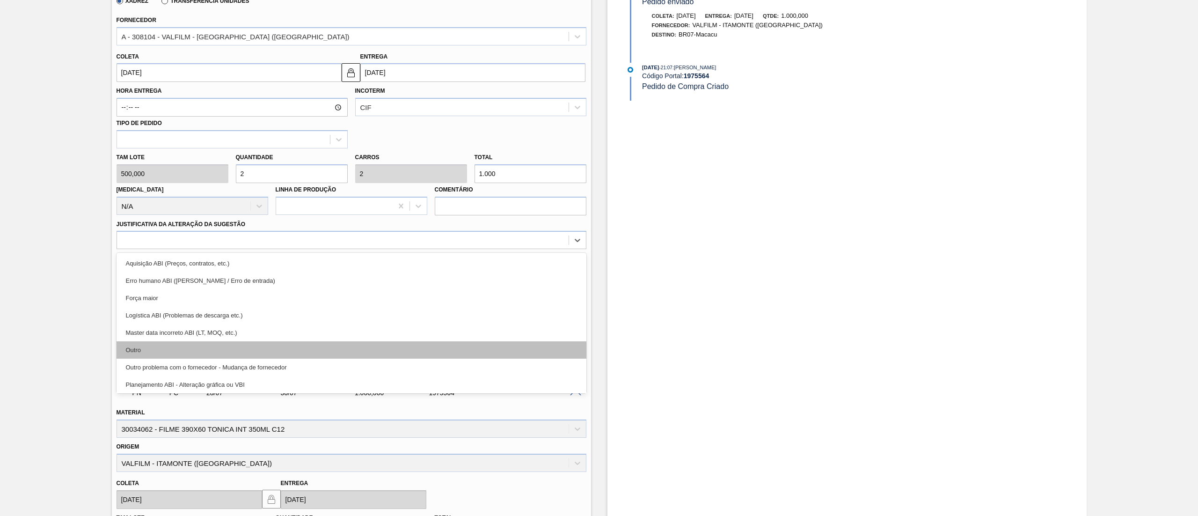
click at [160, 343] on div "Outro" at bounding box center [352, 349] width 470 height 17
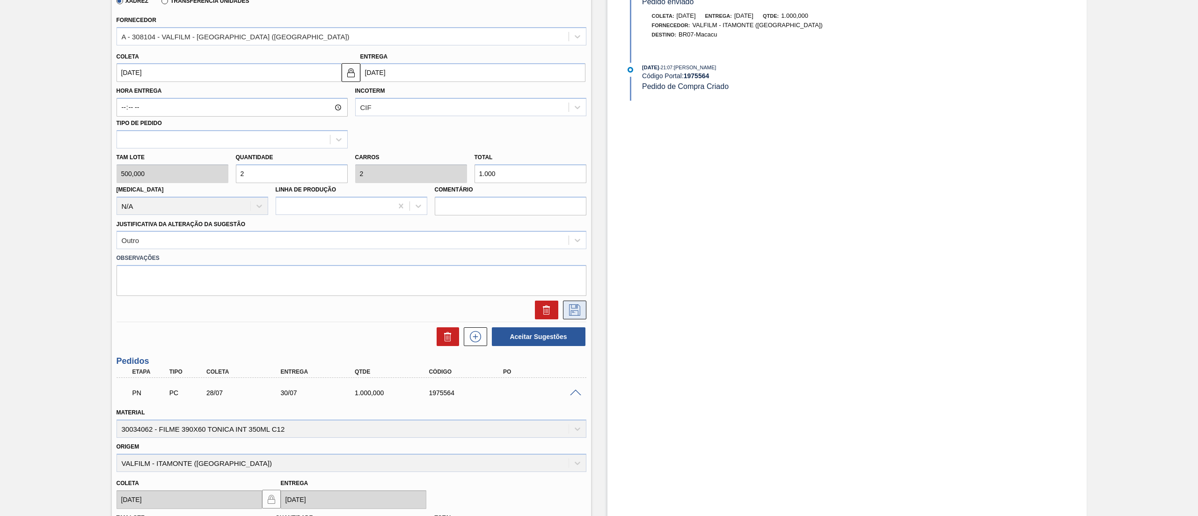
click at [572, 306] on icon at bounding box center [574, 309] width 15 height 11
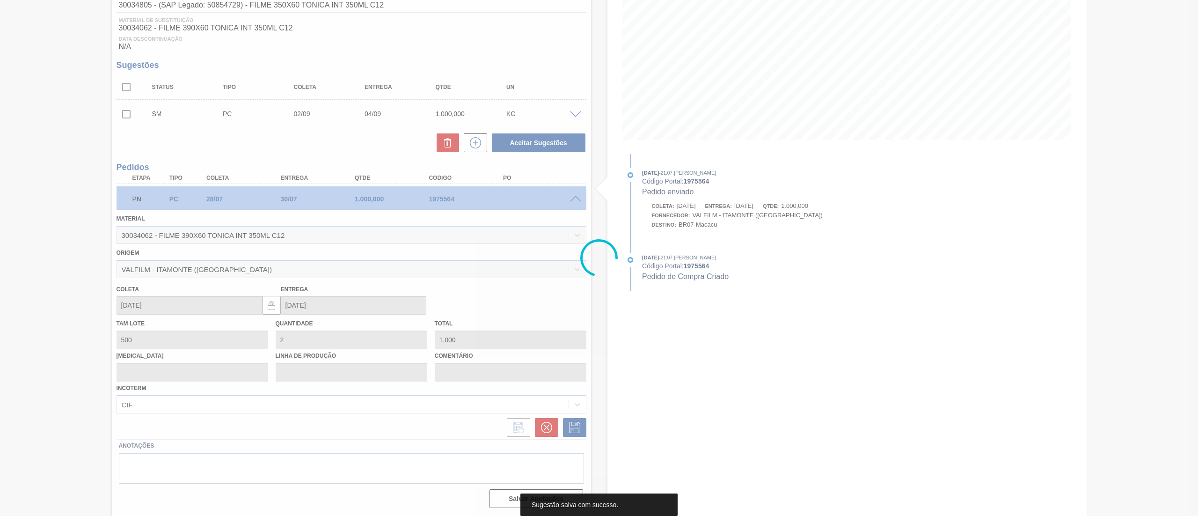
scroll to position [0, 0]
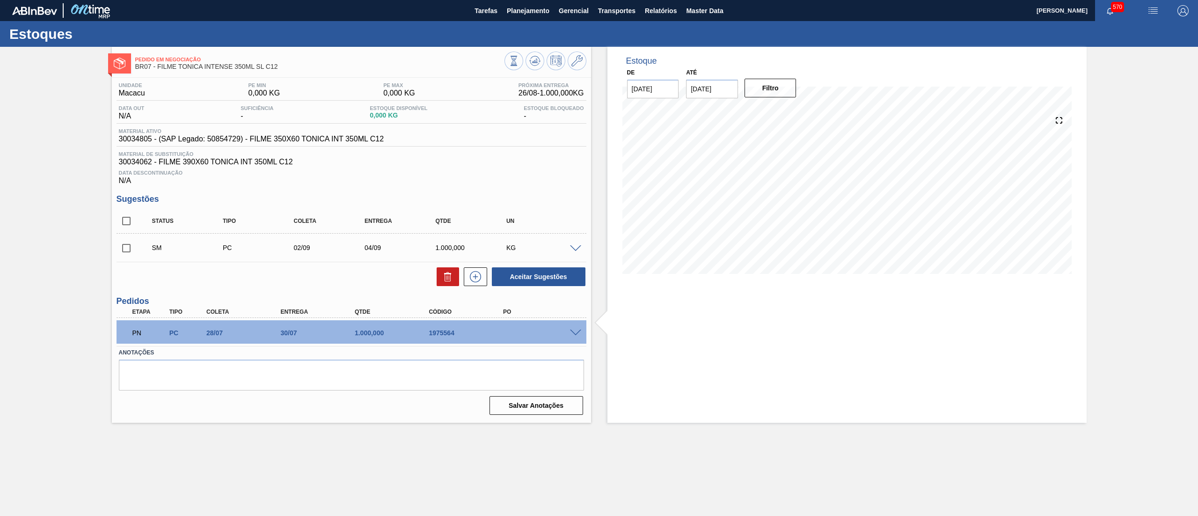
click at [124, 252] on input "checkbox" at bounding box center [127, 248] width 20 height 20
click at [556, 281] on button "Aceitar Sugestões" at bounding box center [539, 276] width 94 height 19
checkbox input "false"
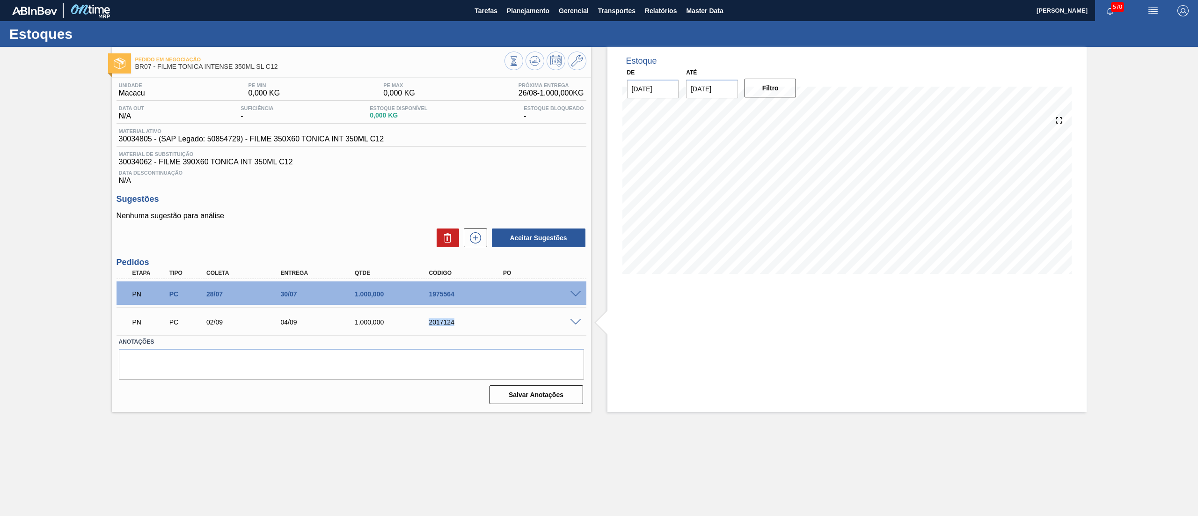
drag, startPoint x: 467, startPoint y: 328, endPoint x: 388, endPoint y: 328, distance: 78.1
click at [388, 328] on div "PN PC 02/09 04/09 1.000,000 2017124" at bounding box center [348, 321] width 445 height 19
copy div "2017124"
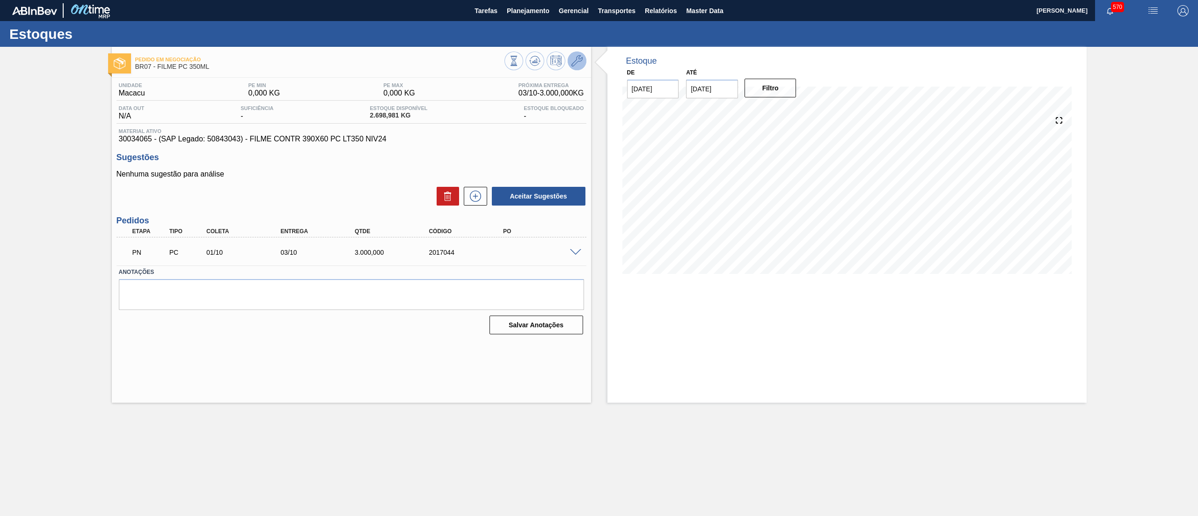
click at [581, 65] on icon at bounding box center [576, 60] width 11 height 11
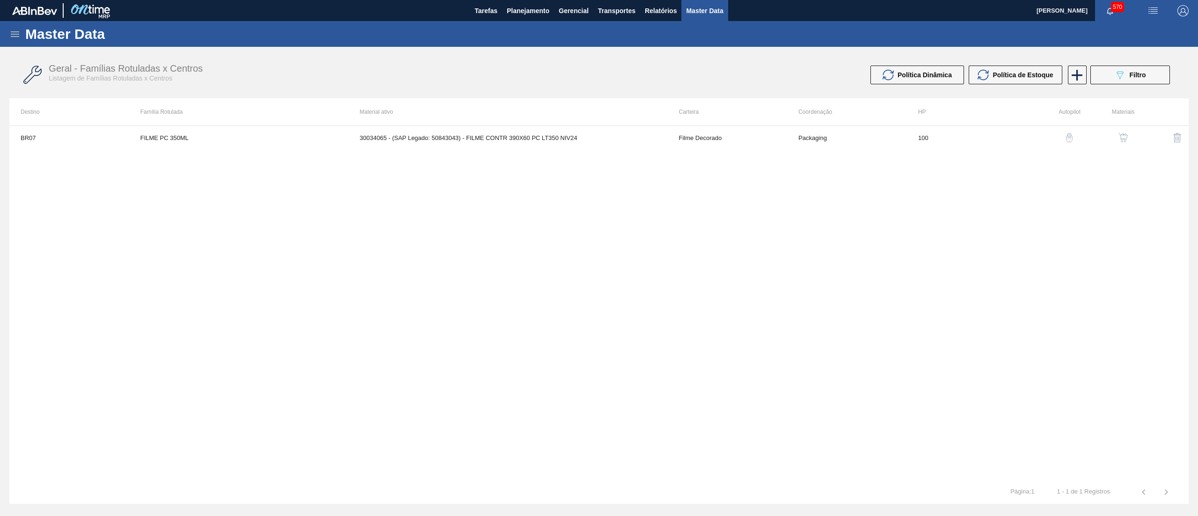
click at [1122, 140] on img "button" at bounding box center [1122, 137] width 9 height 9
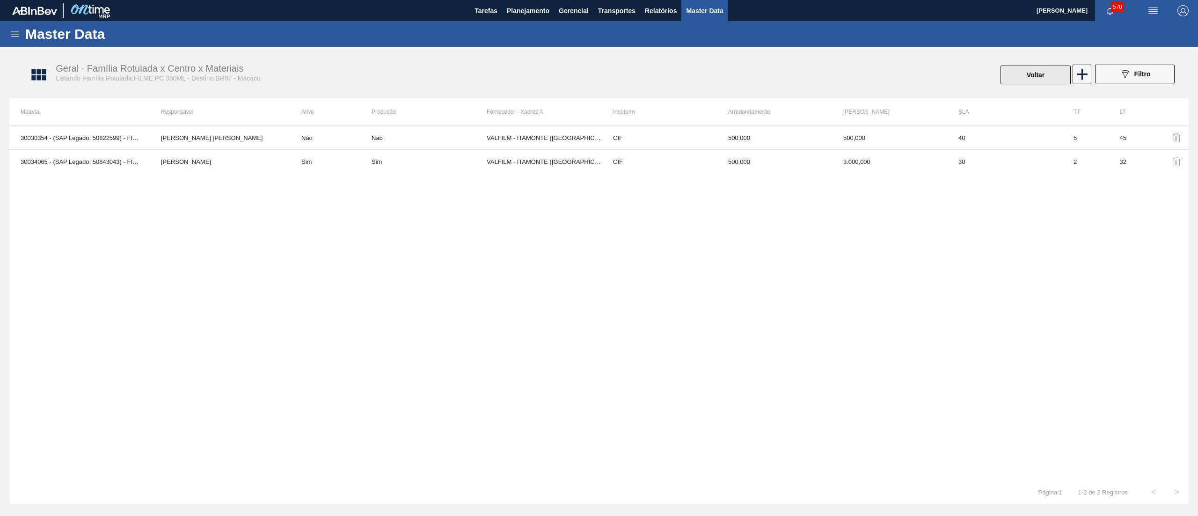
click at [1047, 68] on button "Voltar" at bounding box center [1035, 75] width 70 height 19
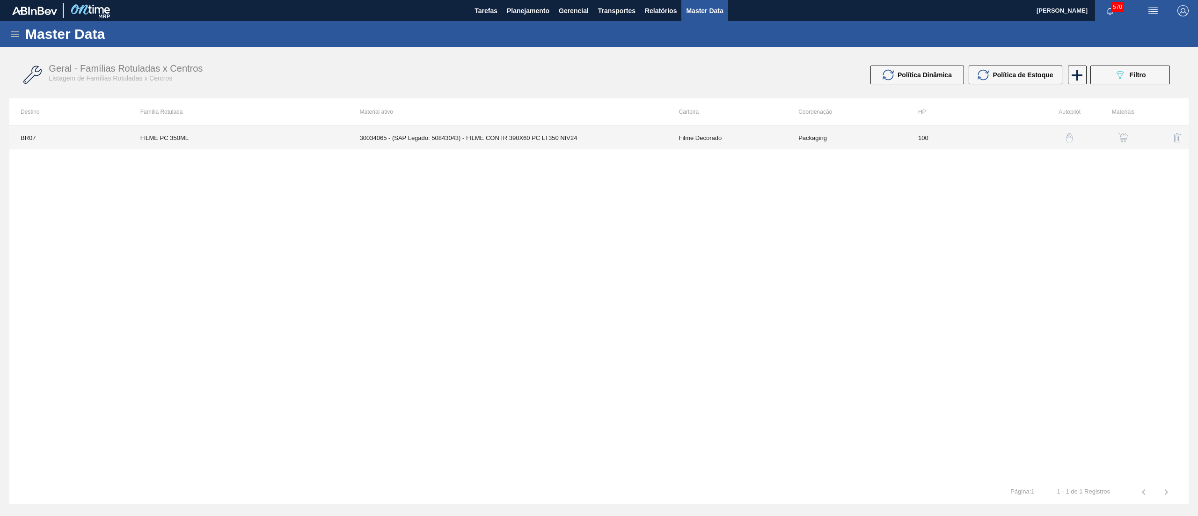
click at [470, 138] on td "30034065 - (SAP Legado: 50843043) - FILME CONTR 390X60 PC LT350 NIV24" at bounding box center [508, 137] width 319 height 23
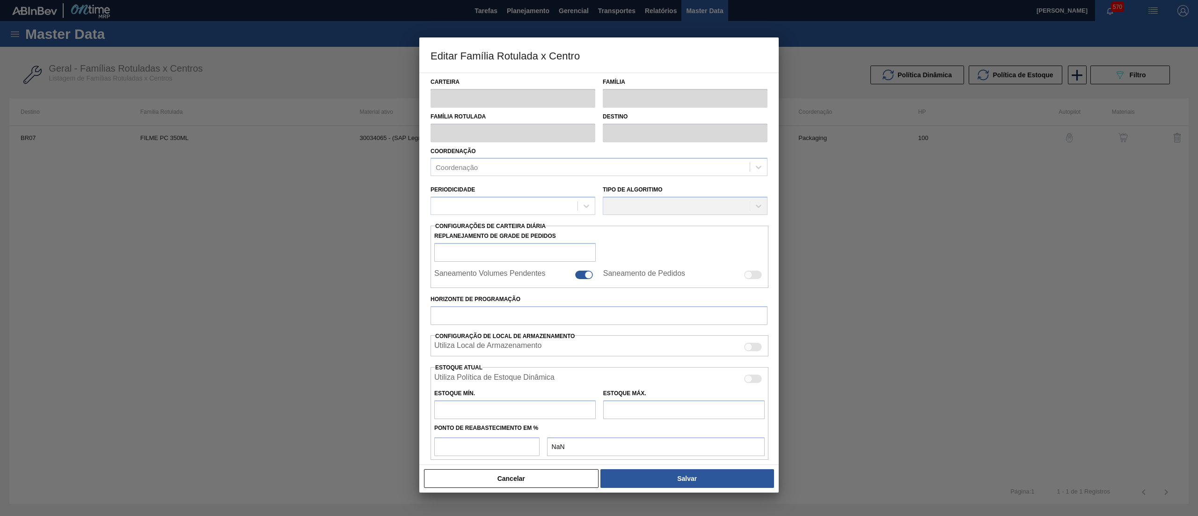
type input "Filme Decorado"
type input "FILME PC 350ML"
type input "BR07 - Macacu"
type input "100"
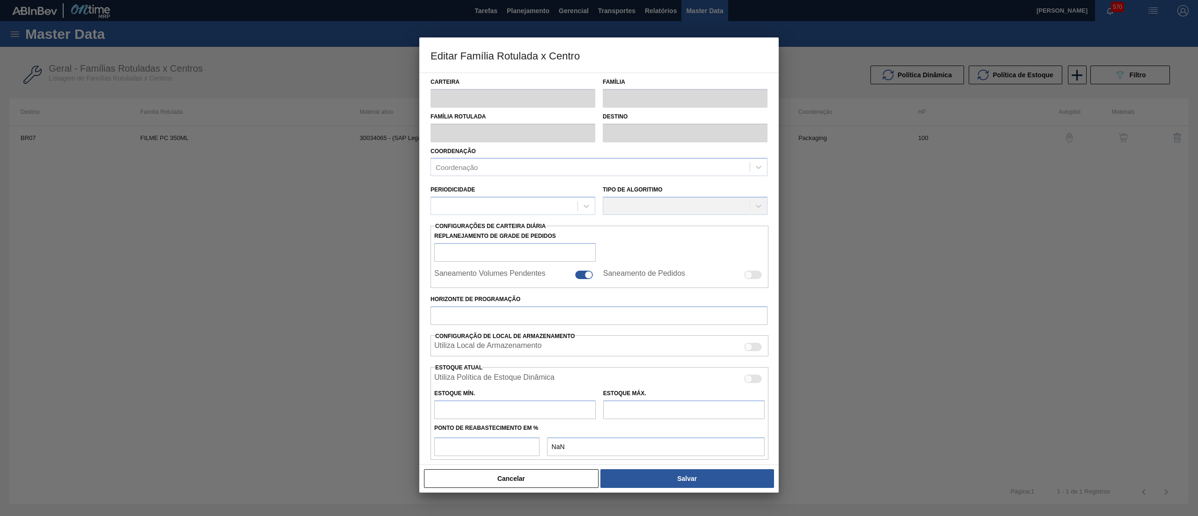
type input "0"
type input "100"
type input "0,000"
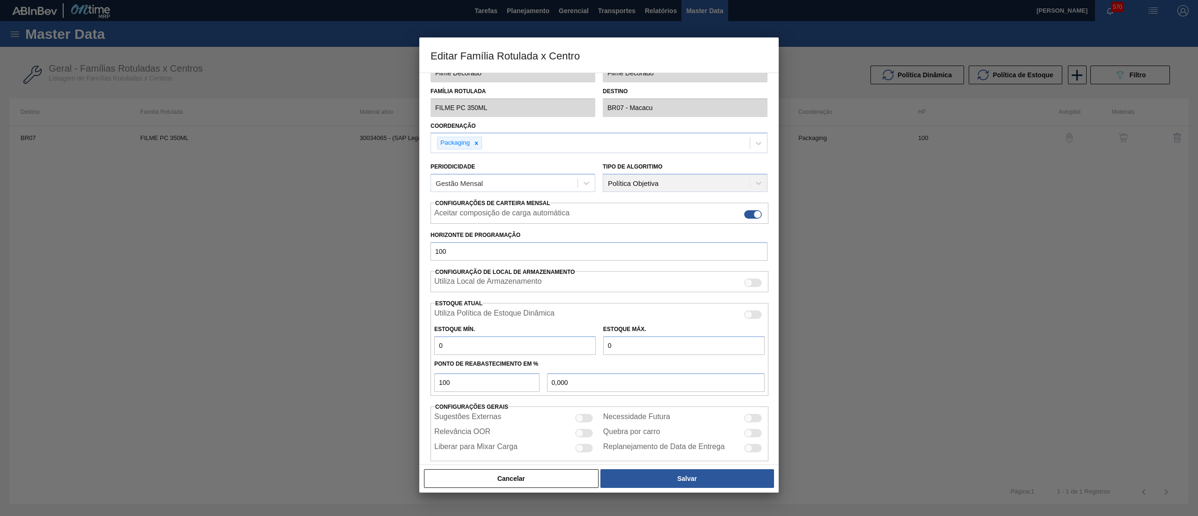
scroll to position [38, 0]
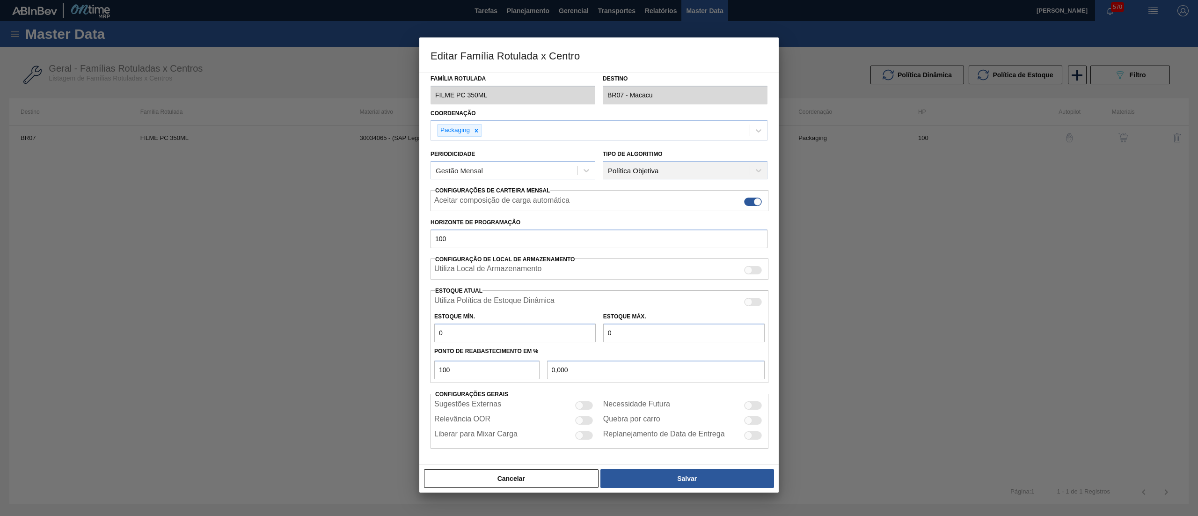
drag, startPoint x: 474, startPoint y: 324, endPoint x: 372, endPoint y: 343, distance: 103.3
click at [372, 343] on div "Editar Família Rotulada x Centro Carteira Filme Decorado Família Filme Decorado…" at bounding box center [599, 258] width 1198 height 516
type input "1"
type input "1,000"
type input "18"
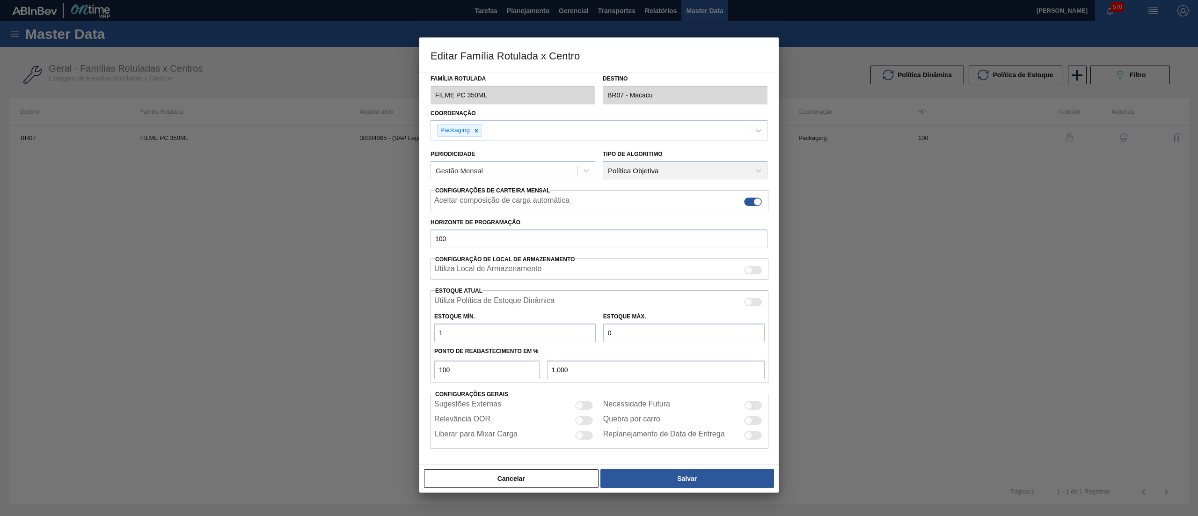
type input "18,000"
type input "180"
type input "180,000"
type input "1.800"
type input "1.800,000"
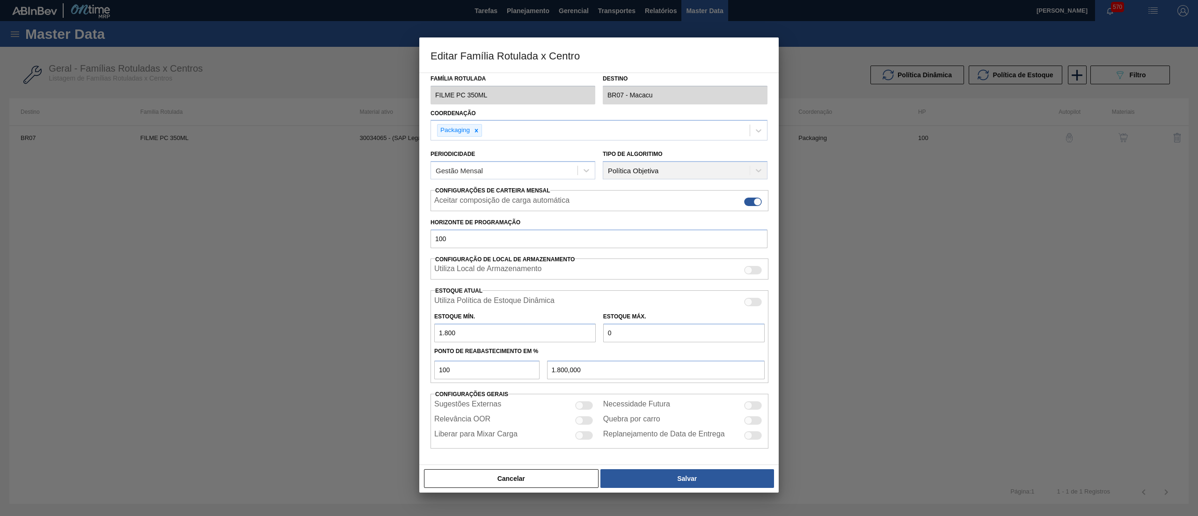
type input "1.800"
drag, startPoint x: 679, startPoint y: 335, endPoint x: 558, endPoint y: 339, distance: 121.3
click at [558, 339] on div "Estoque Mín. 1.800 Estoque Máx. 0" at bounding box center [600, 324] width 338 height 35
type input "3"
type input "3,000"
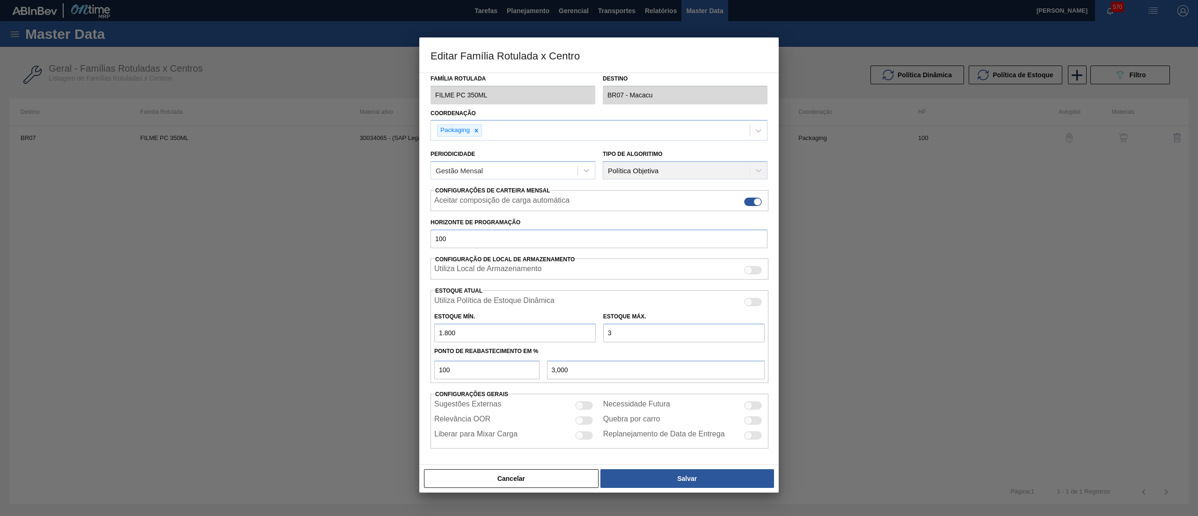
type input "31"
type input "31,000"
type input "3"
type input "3,000"
type input "39"
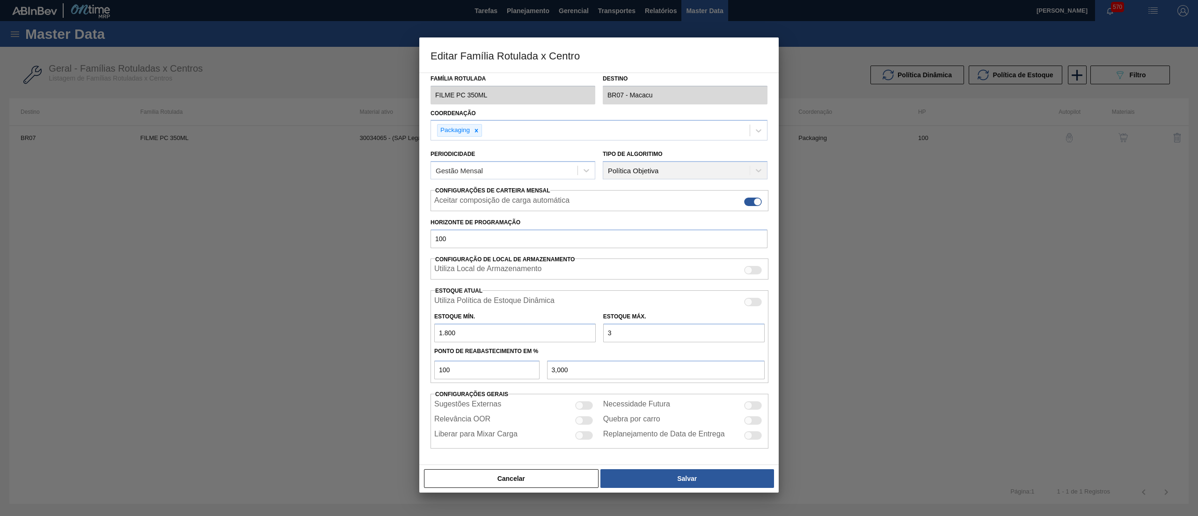
type input "39,000"
type input "394"
type input "394,000"
type input "3.940"
type input "3.940,000"
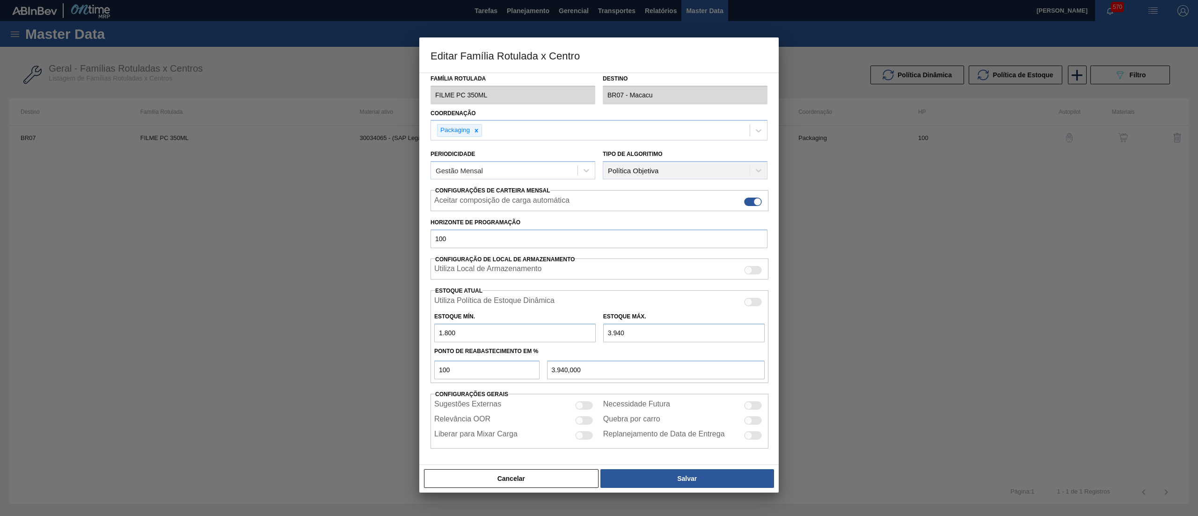
type input "3.940"
drag, startPoint x: 483, startPoint y: 339, endPoint x: 472, endPoint y: 338, distance: 11.3
click at [479, 339] on input "1.800" at bounding box center [514, 332] width 161 height 19
drag, startPoint x: 445, startPoint y: 335, endPoint x: 448, endPoint y: 338, distance: 5.0
click at [448, 338] on input "1.800" at bounding box center [514, 332] width 161 height 19
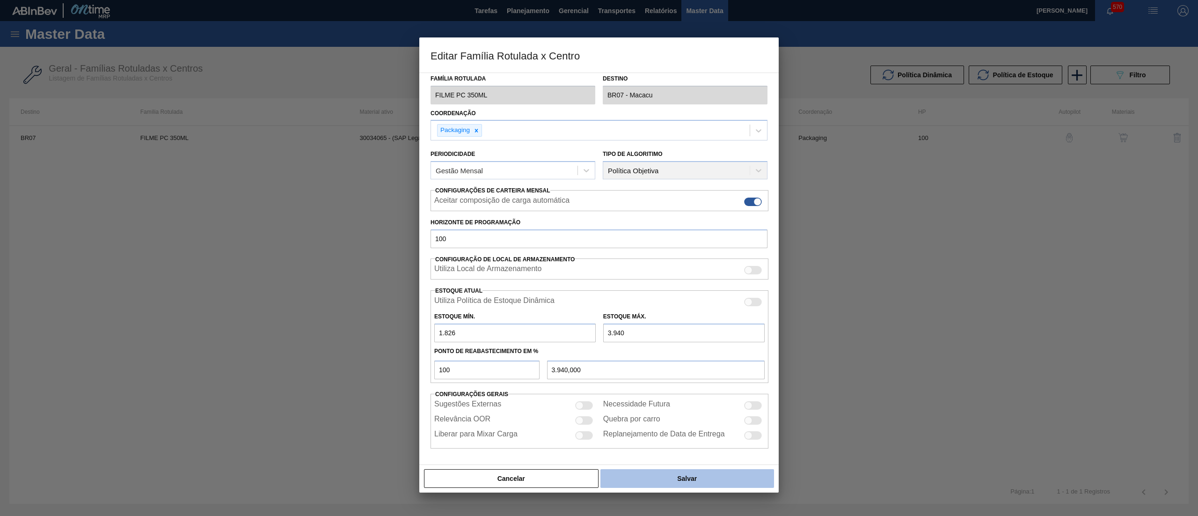
type input "1.826"
click at [651, 477] on button "Salvar" at bounding box center [687, 478] width 174 height 19
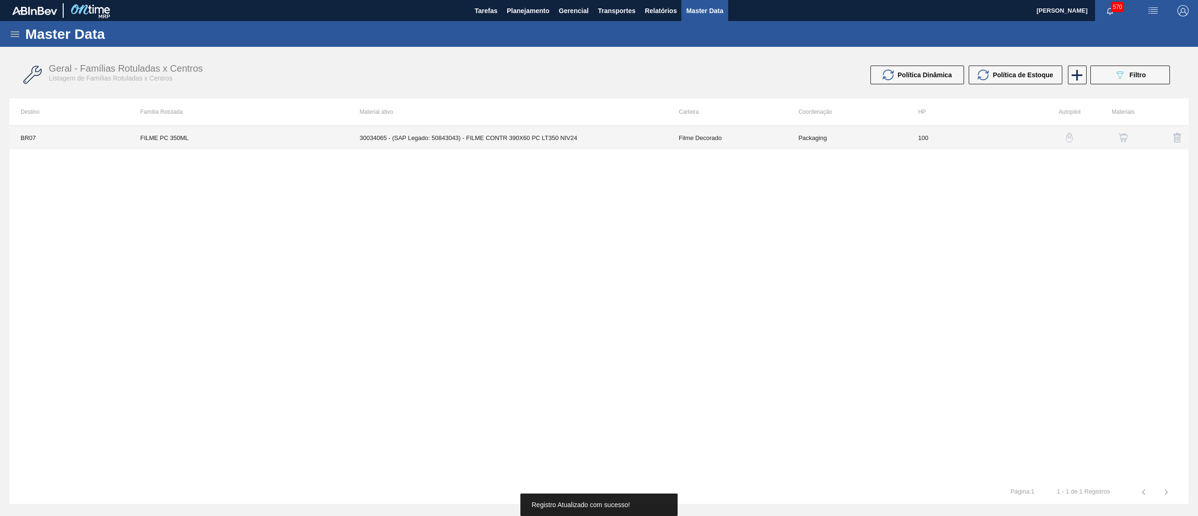
click at [668, 146] on td "Filme Decorado" at bounding box center [727, 137] width 120 height 23
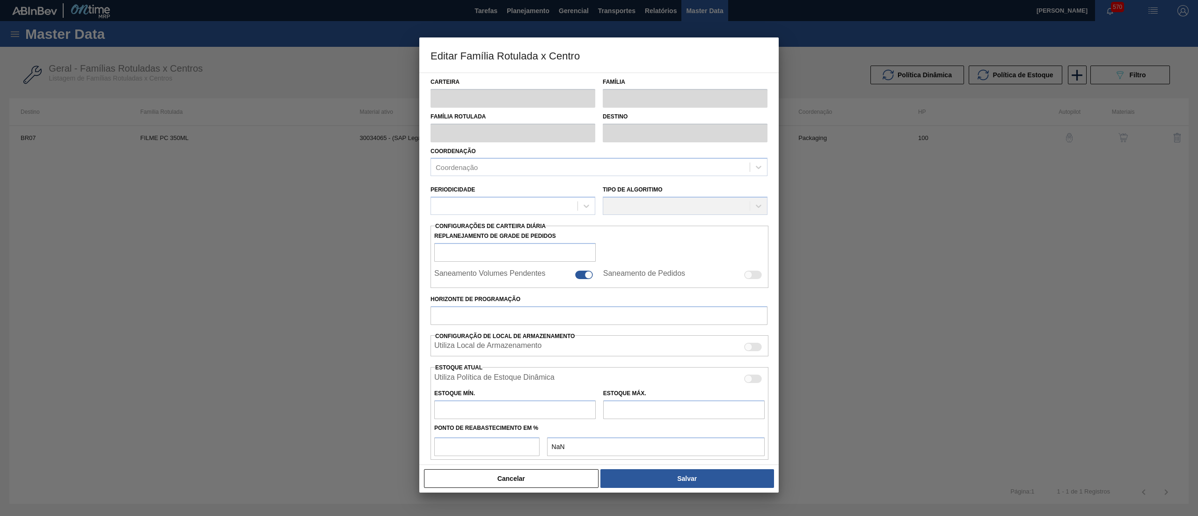
type input "Filme Decorado"
type input "FILME PC 350ML"
type input "BR07 - Macacu"
type input "100"
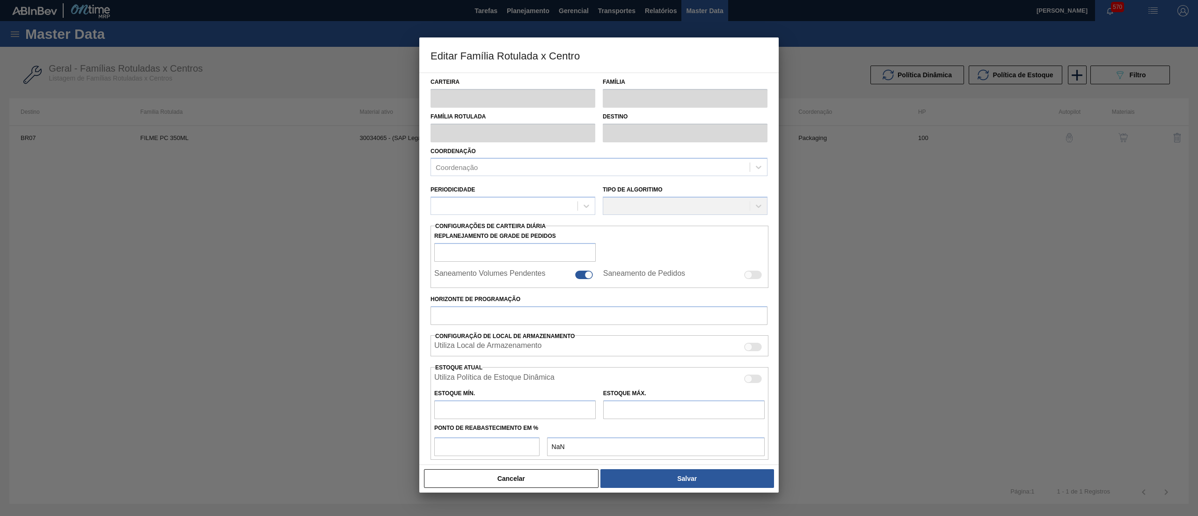
type input "1.826"
type input "3.940"
type input "100"
type input "3.940,000"
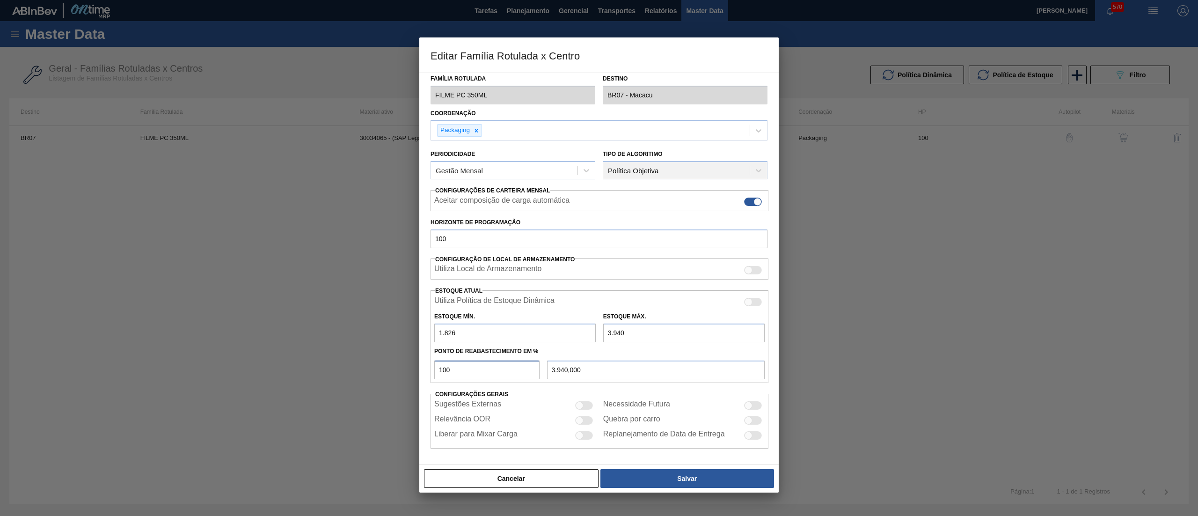
drag, startPoint x: 467, startPoint y: 373, endPoint x: 388, endPoint y: 375, distance: 78.2
click at [388, 375] on div "Editar Família Rotulada x Centro Carteira Filme Decorado Família Filme Decorado…" at bounding box center [599, 258] width 1198 height 516
type input "5"
type input "1.931,700"
type input "50"
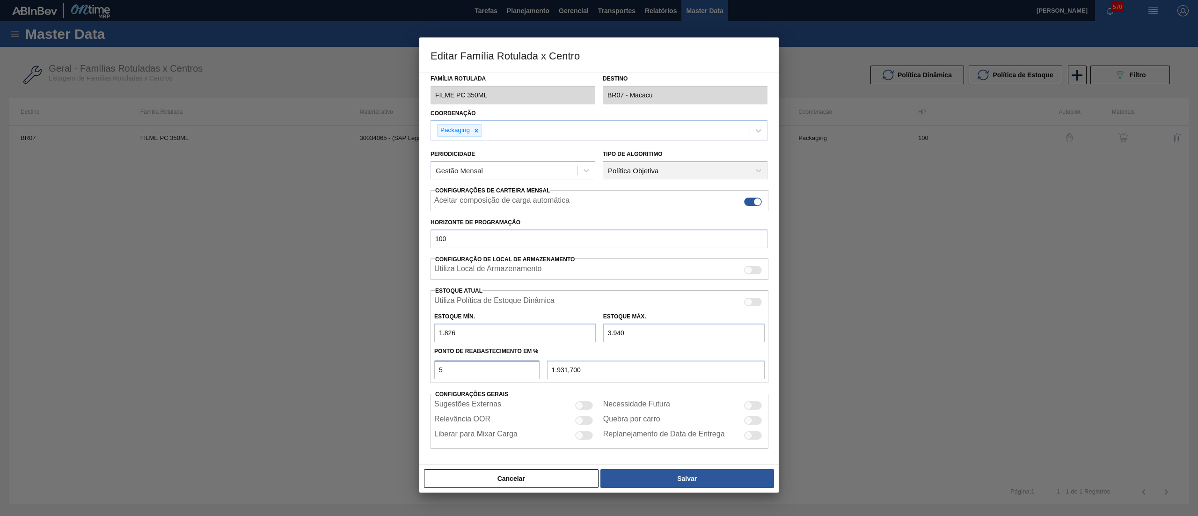
type input "2.883,000"
type input "50"
click at [666, 474] on button "Salvar" at bounding box center [687, 478] width 174 height 19
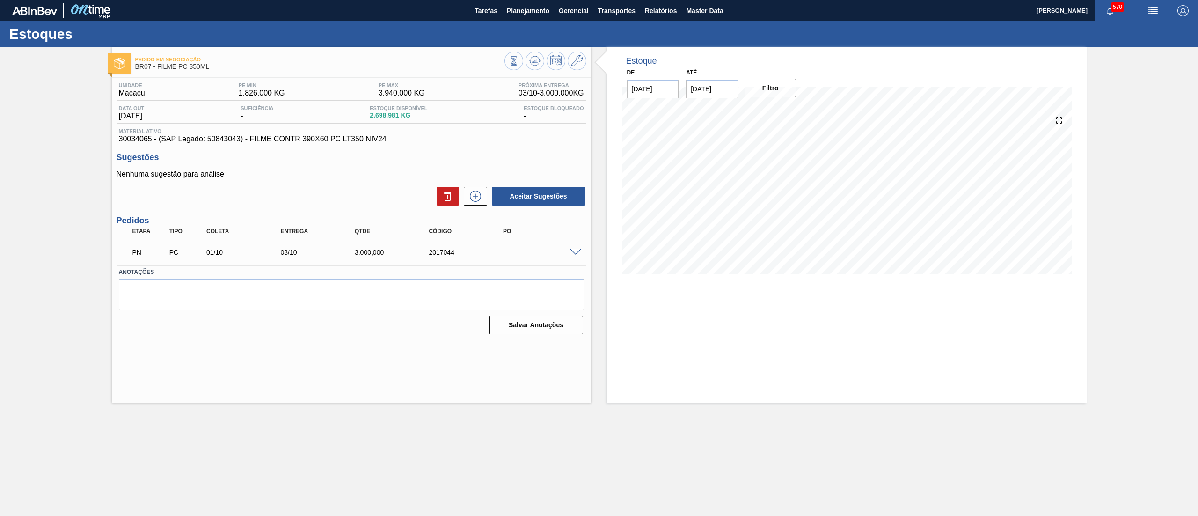
click at [570, 250] on span at bounding box center [575, 252] width 11 height 7
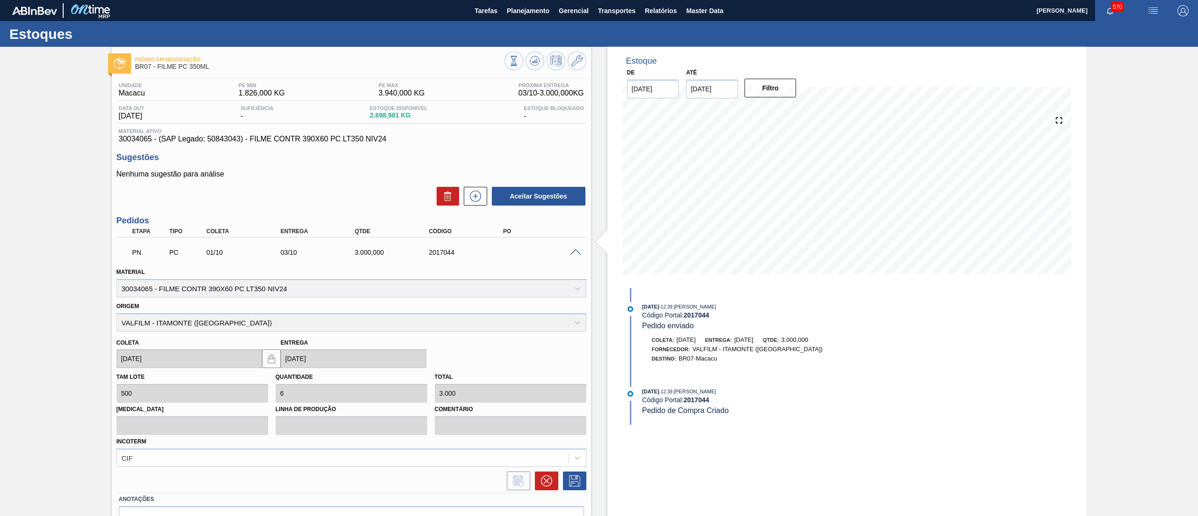
click at [570, 250] on span at bounding box center [575, 252] width 11 height 7
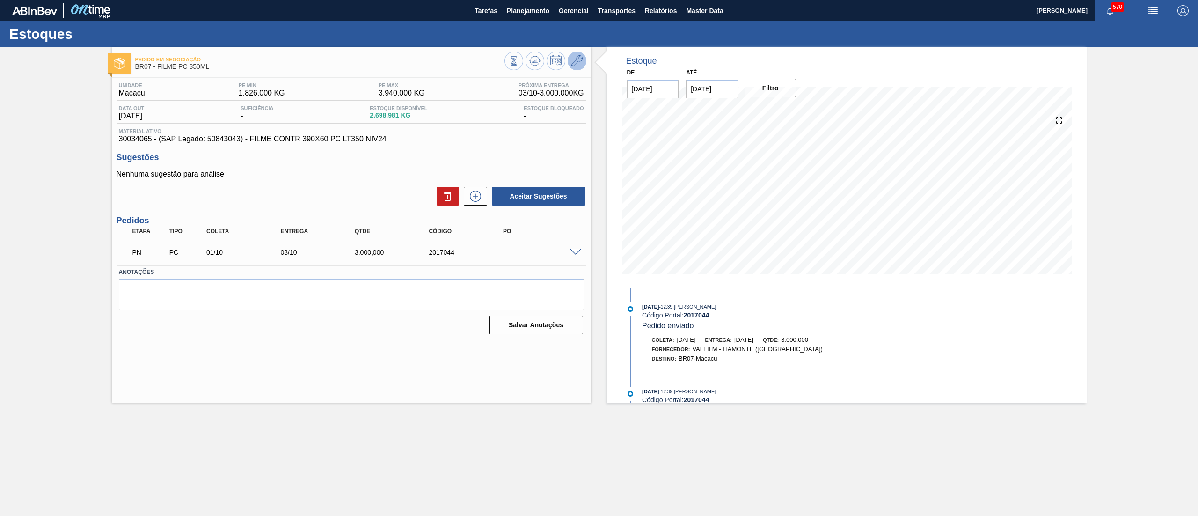
click at [578, 54] on button at bounding box center [577, 60] width 19 height 19
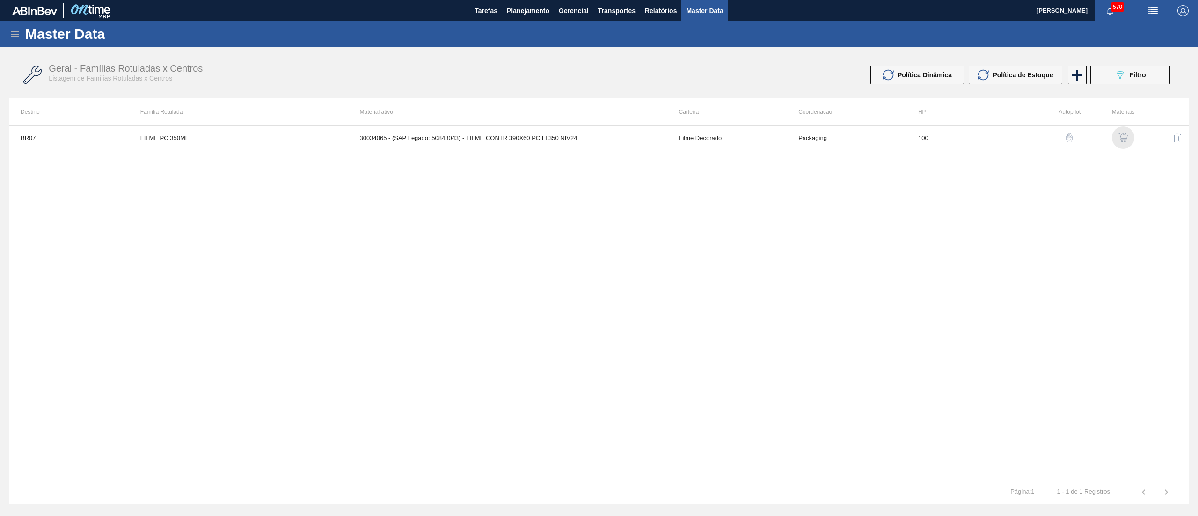
click at [1122, 141] on img "button" at bounding box center [1122, 137] width 9 height 9
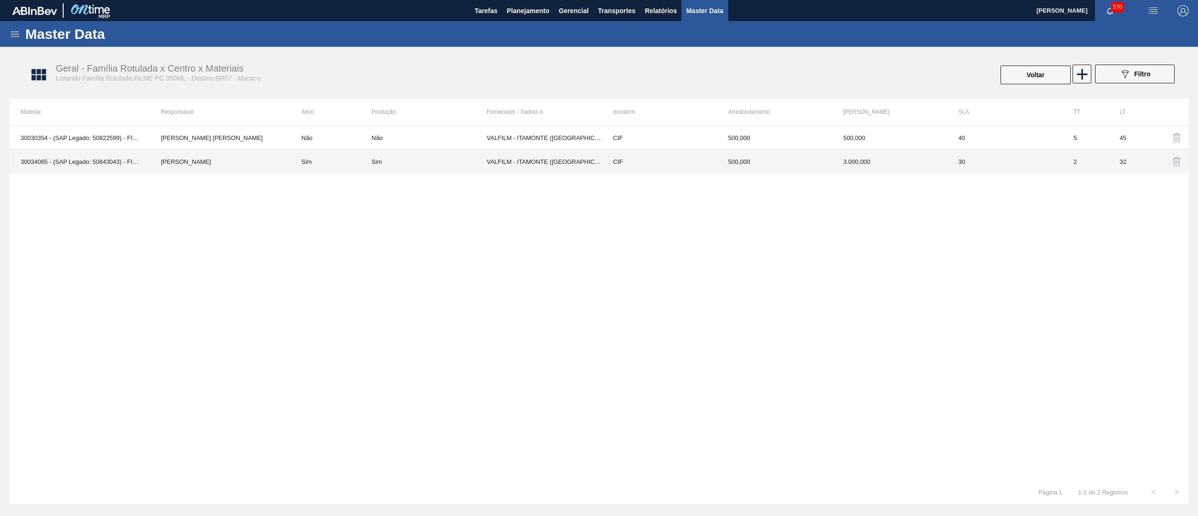
click at [689, 170] on td "CIF" at bounding box center [659, 162] width 115 height 24
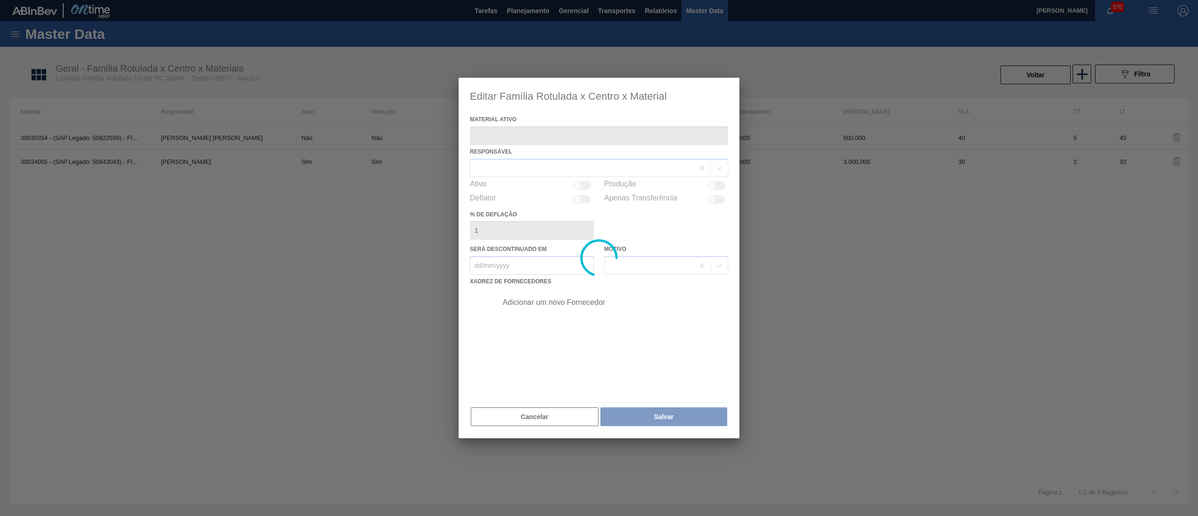
type ativo "30034065 - (SAP Legado: 50843043) - FILME CONTR 390X60 PC LT350 NIV24"
checkbox input "true"
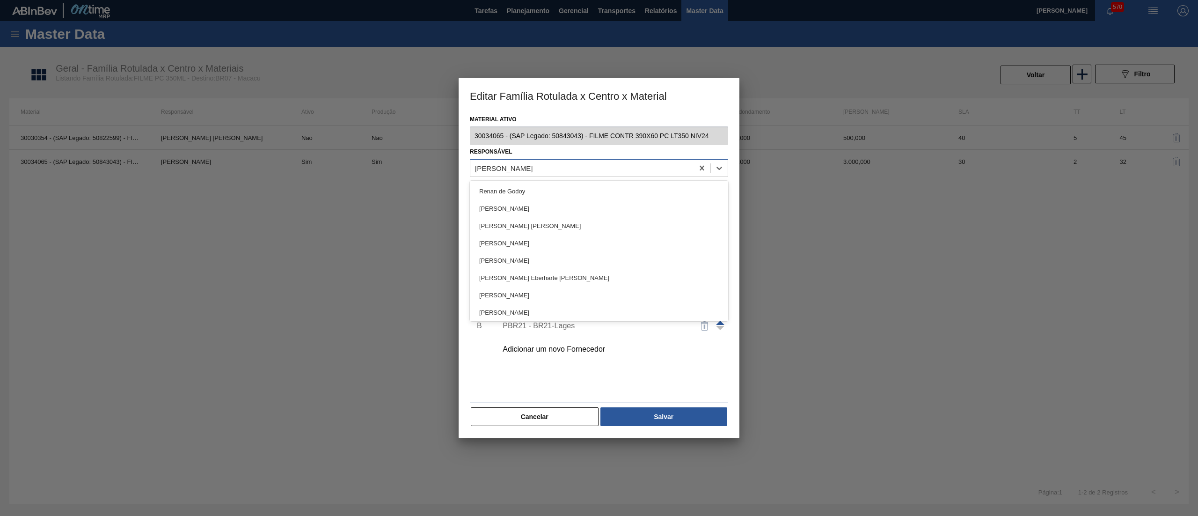
click at [528, 170] on div "[PERSON_NAME]" at bounding box center [504, 168] width 58 height 8
type input "tom"
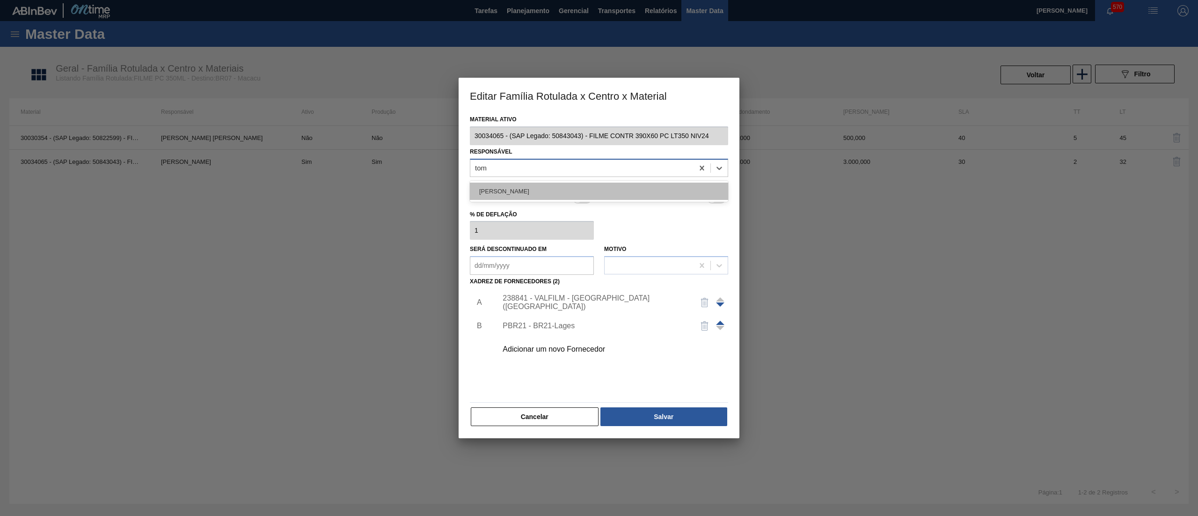
click at [521, 190] on div "TOMAS SIMOES SILVA" at bounding box center [599, 190] width 258 height 17
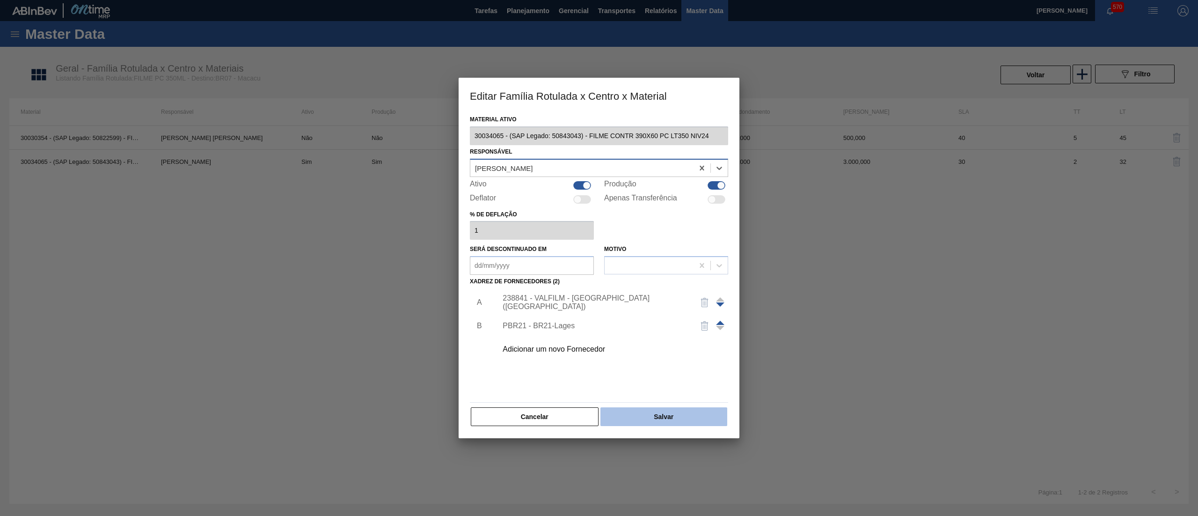
click at [673, 410] on button "Salvar" at bounding box center [663, 416] width 127 height 19
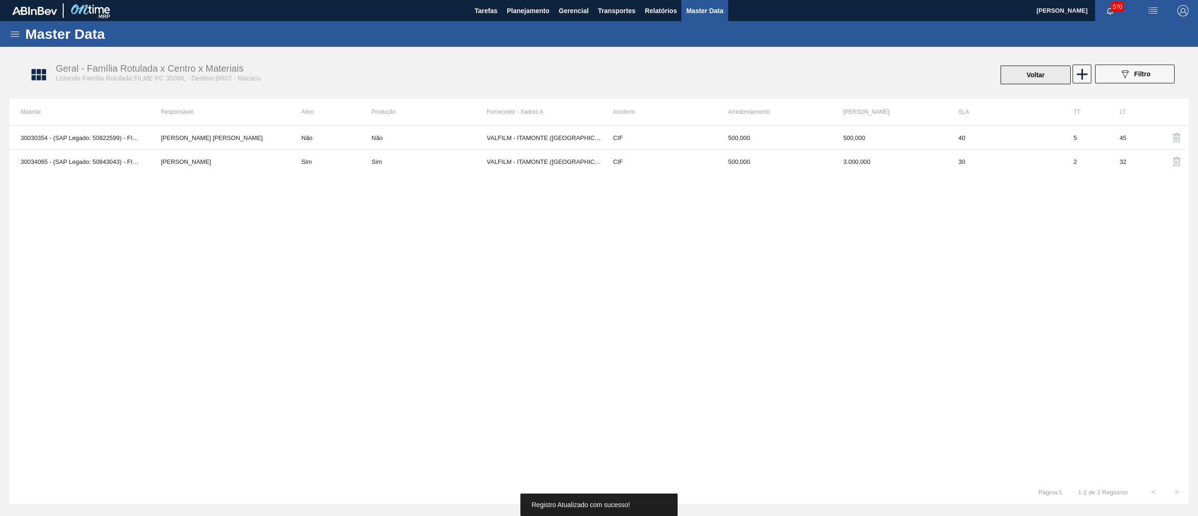
click at [1026, 80] on button "Voltar" at bounding box center [1035, 75] width 70 height 19
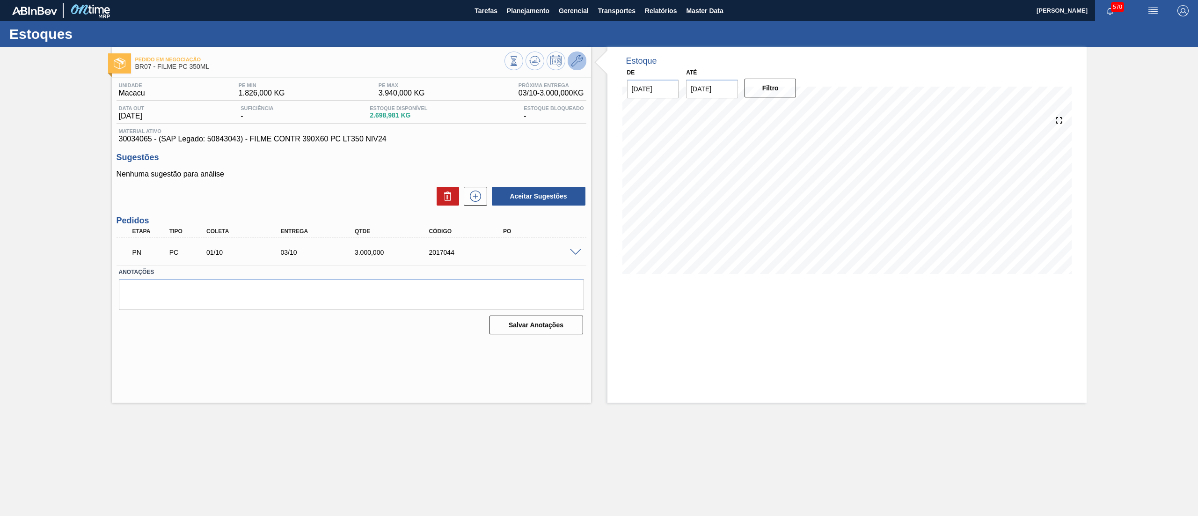
click at [579, 62] on icon at bounding box center [576, 60] width 11 height 11
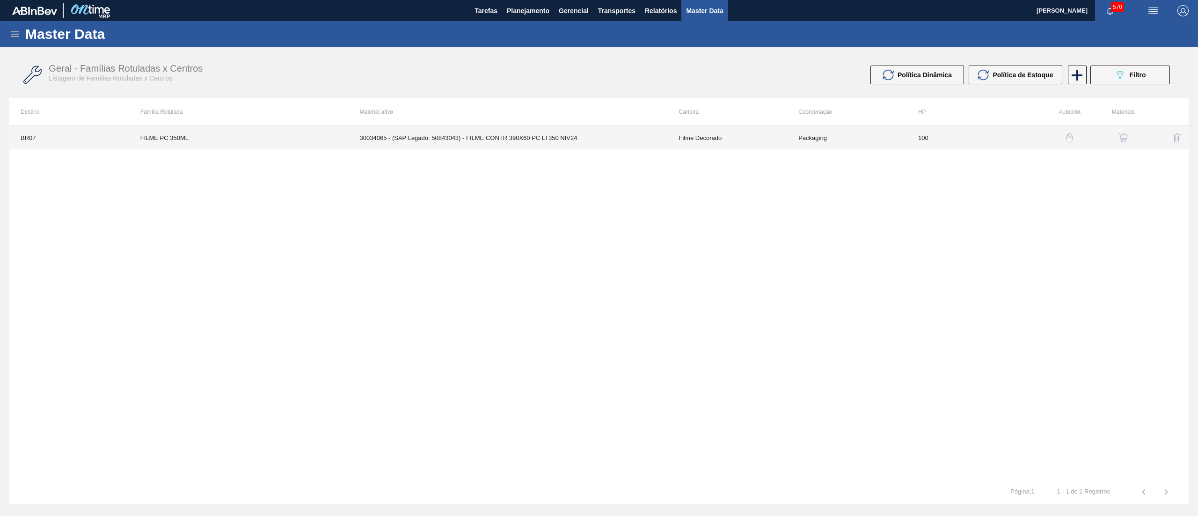
click at [552, 136] on td "30034065 - (SAP Legado: 50843043) - FILME CONTR 390X60 PC LT350 NIV24" at bounding box center [508, 137] width 319 height 23
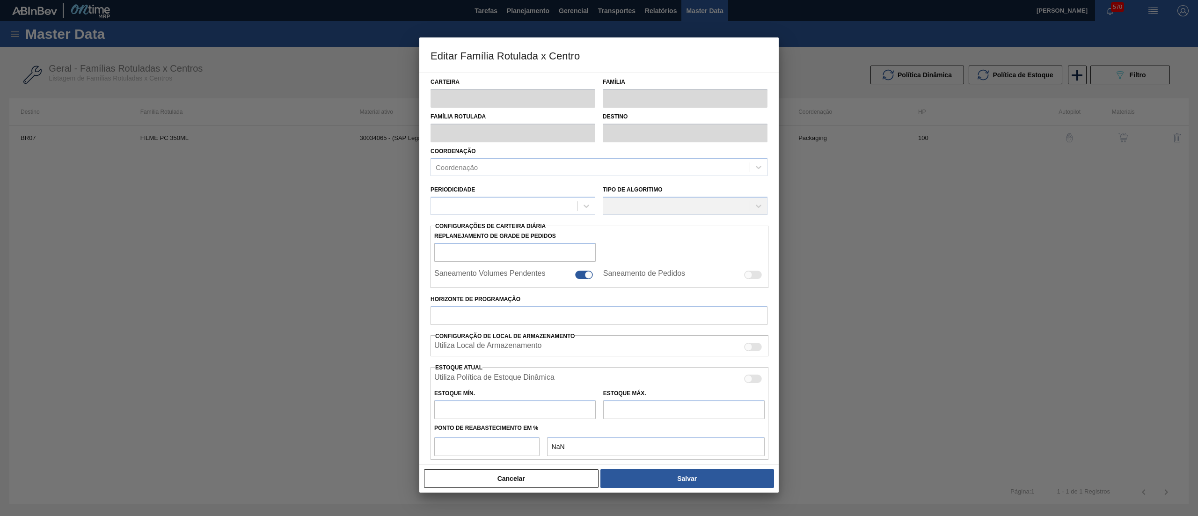
type input "Filme Decorado"
type input "FILME PC 350ML"
type input "BR07 - Macacu"
type input "100"
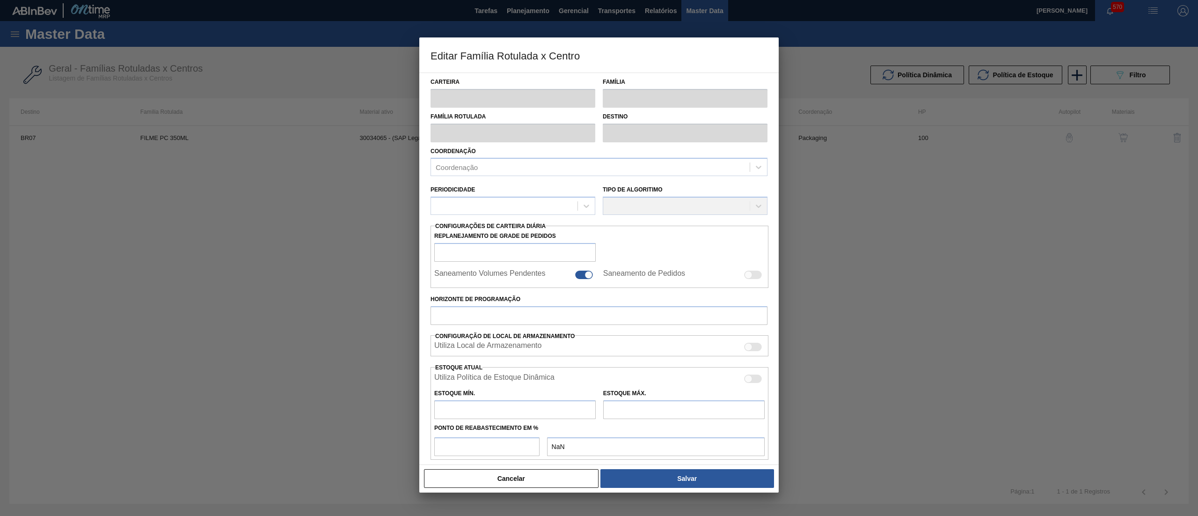
type input "1.826"
type input "3.940"
type input "50"
type input "2.883,000"
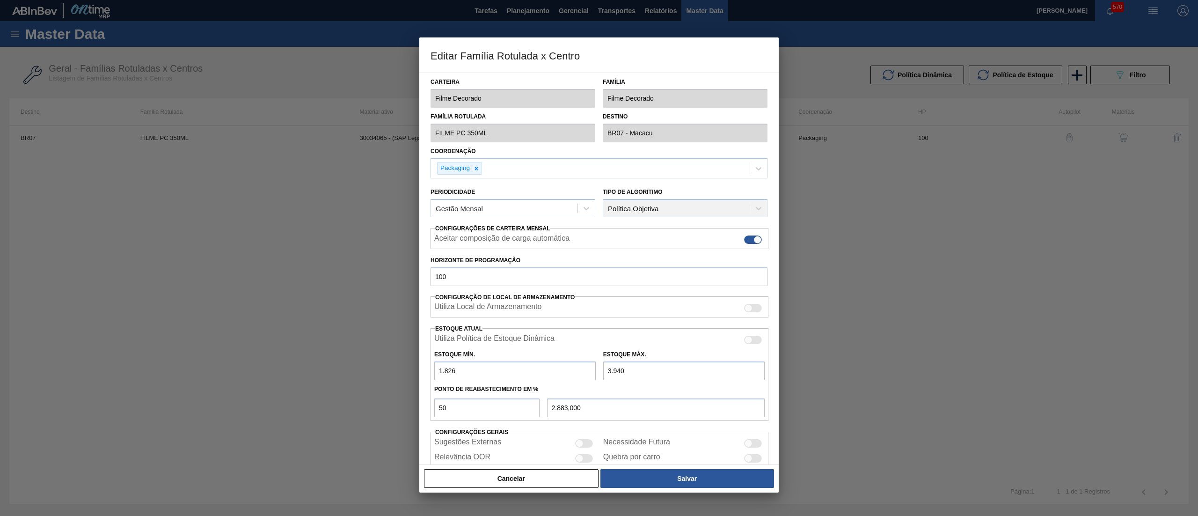
scroll to position [38, 0]
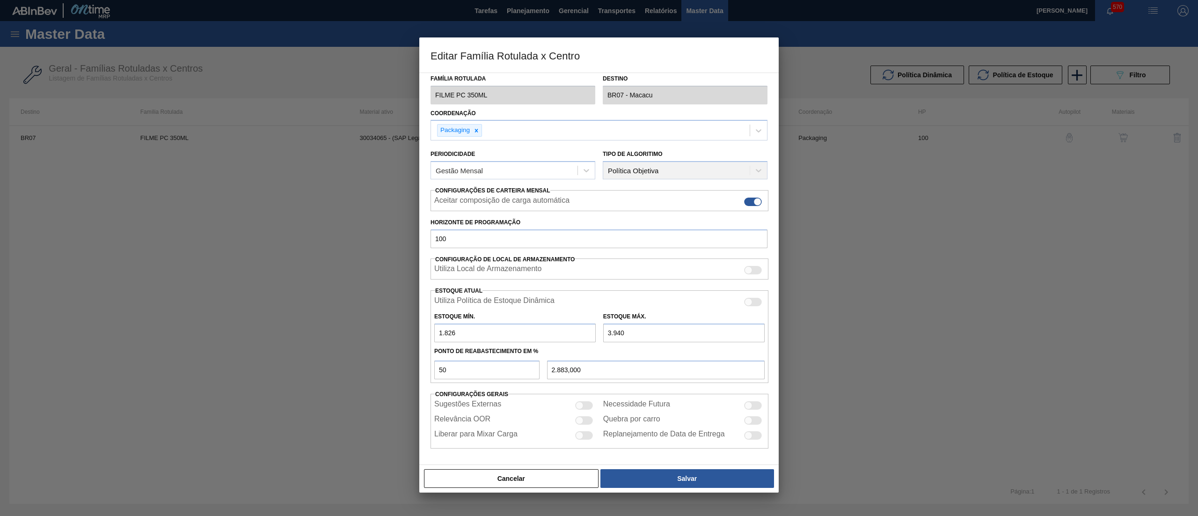
drag, startPoint x: 663, startPoint y: 340, endPoint x: 547, endPoint y: 331, distance: 116.4
click at [547, 331] on div "Estoque Mín. 1.826 Estoque Máx. 3.940" at bounding box center [600, 324] width 338 height 35
type input "4"
type input "915,000"
type input "43"
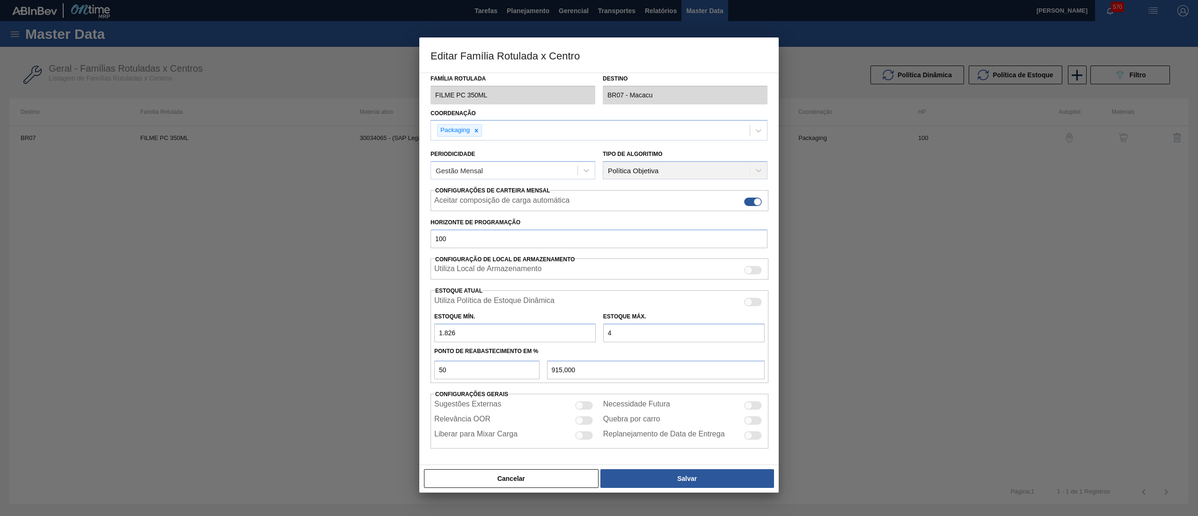
type input "934,500"
type input "437"
type input "1.131,500"
type input "4.370"
type input "3.098,000"
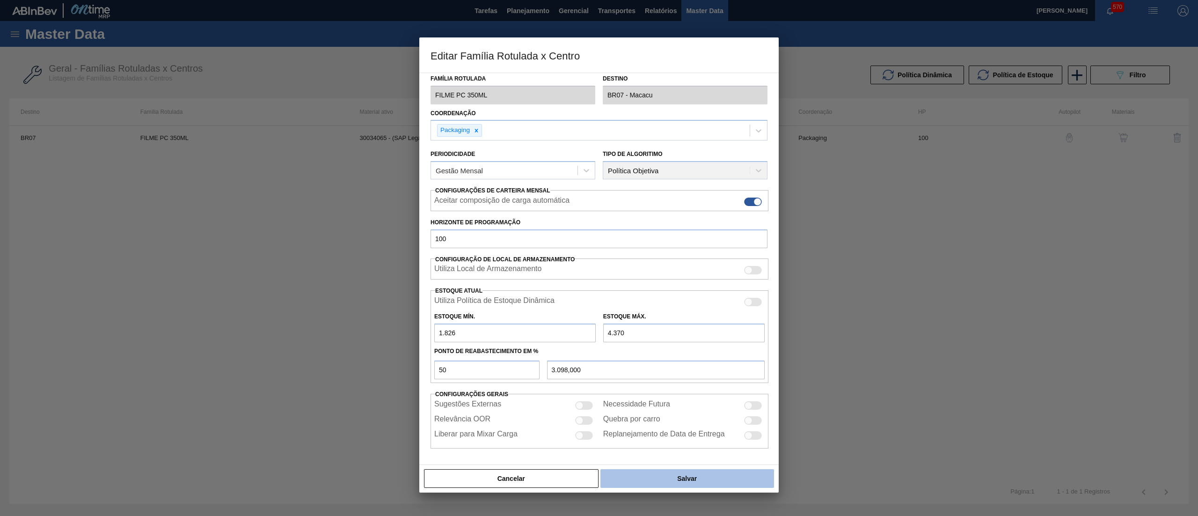
type input "4.370"
click at [664, 481] on button "Salvar" at bounding box center [687, 478] width 174 height 19
